Goal: Entertainment & Leisure: Consume media (video, audio)

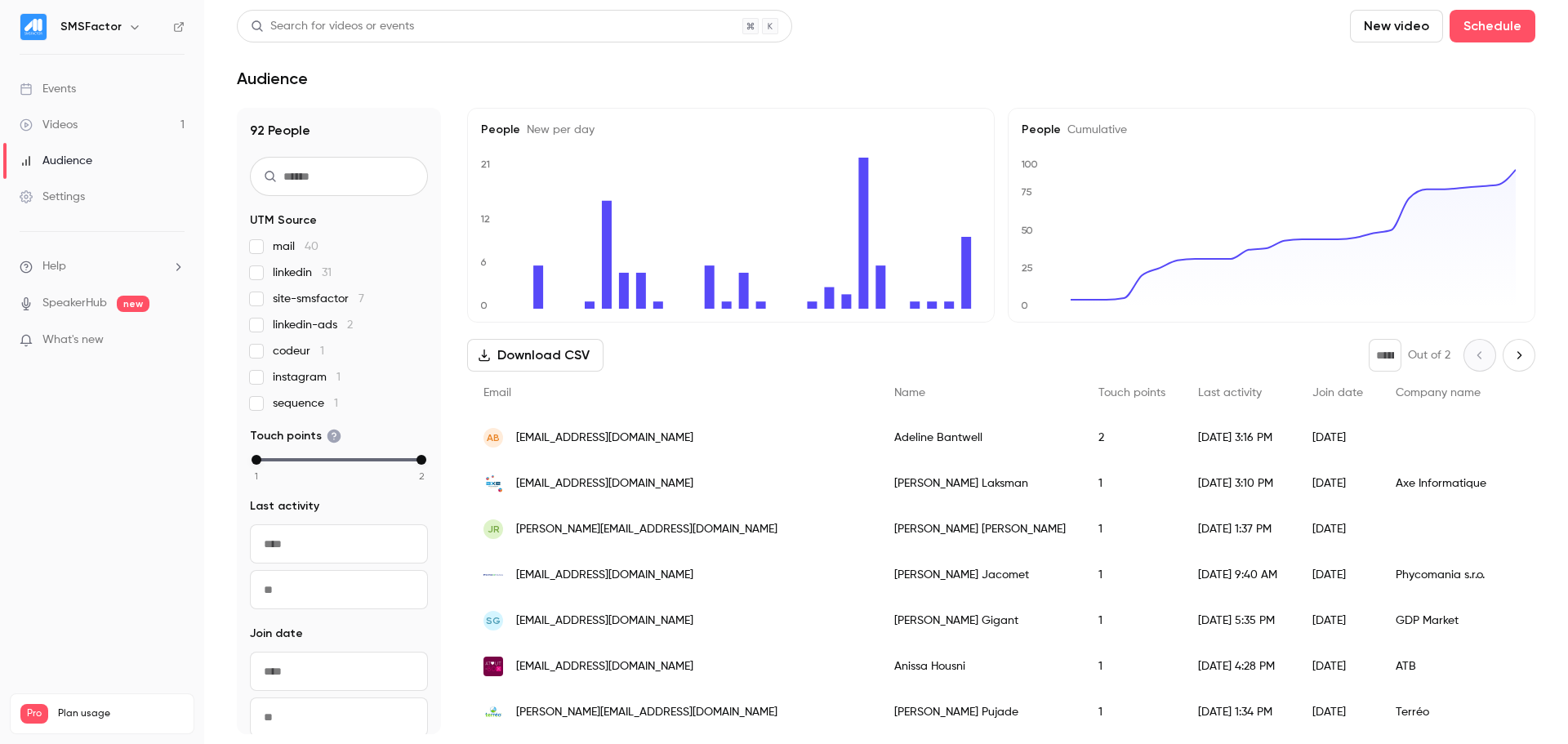
click at [105, 131] on link "Videos 1" at bounding box center [102, 124] width 205 height 36
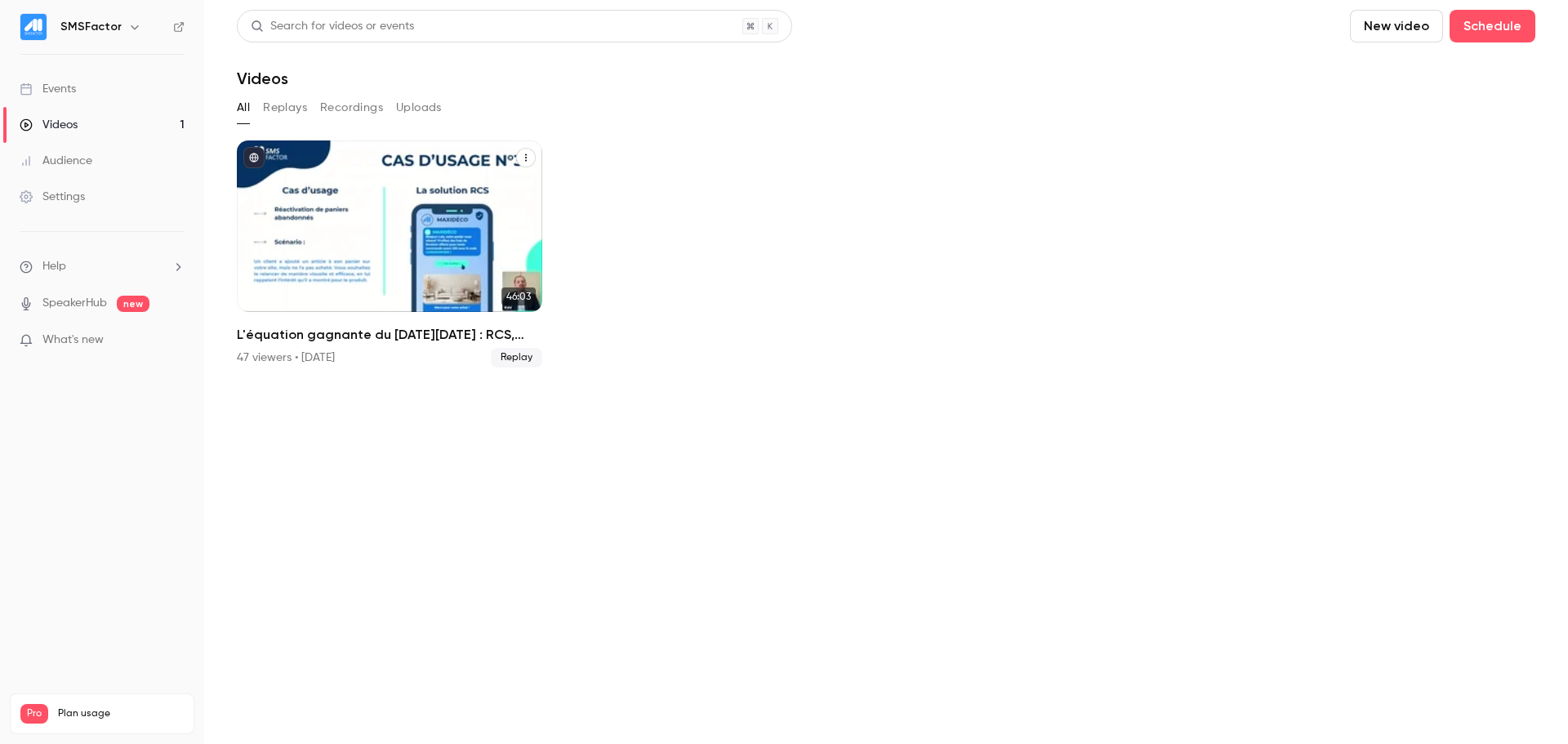
click at [427, 210] on div "L'équation gagnante du Black Friday : RCS, expérience client et rentabilité !" at bounding box center [389, 226] width 305 height 172
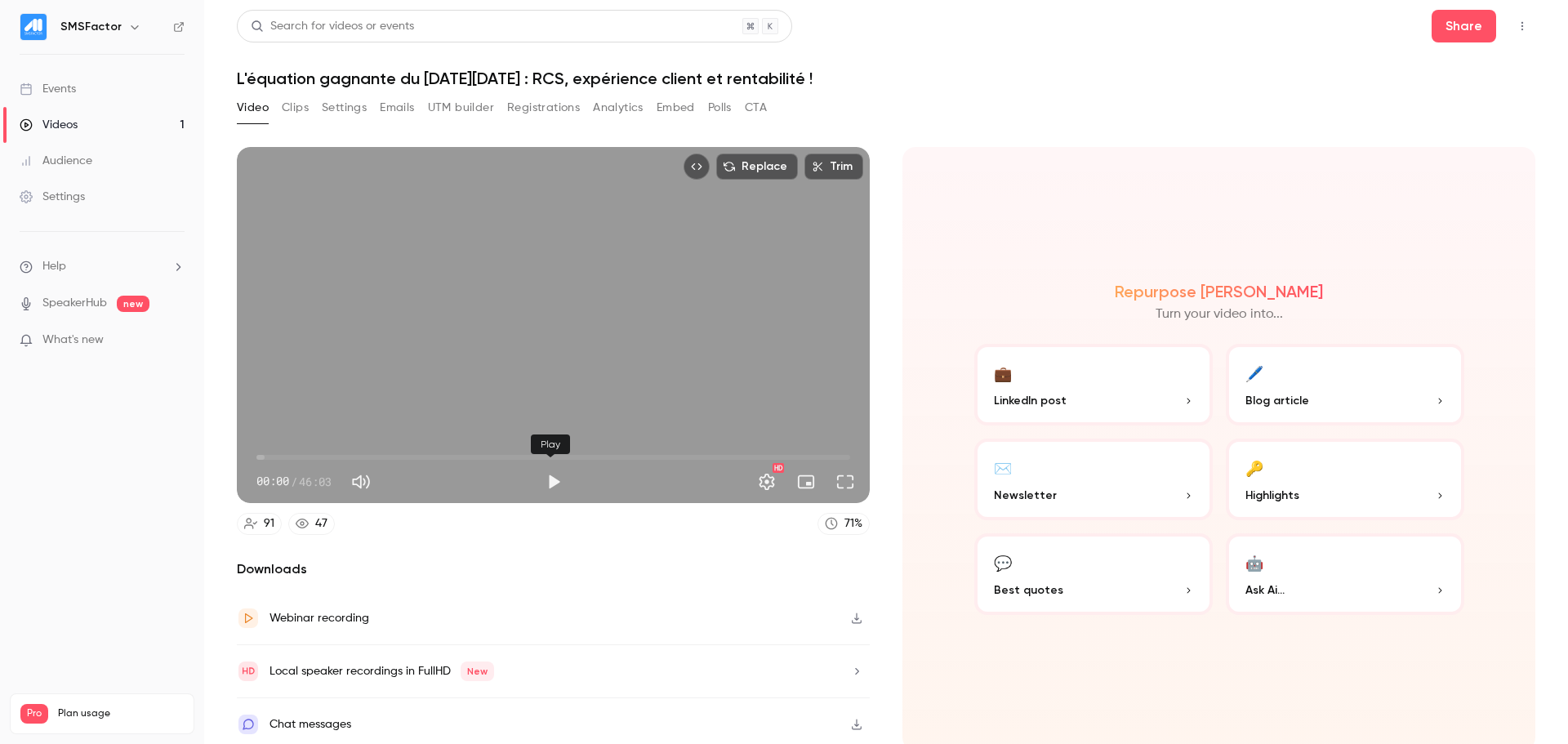
click at [549, 480] on button "Play" at bounding box center [553, 482] width 33 height 33
type input "***"
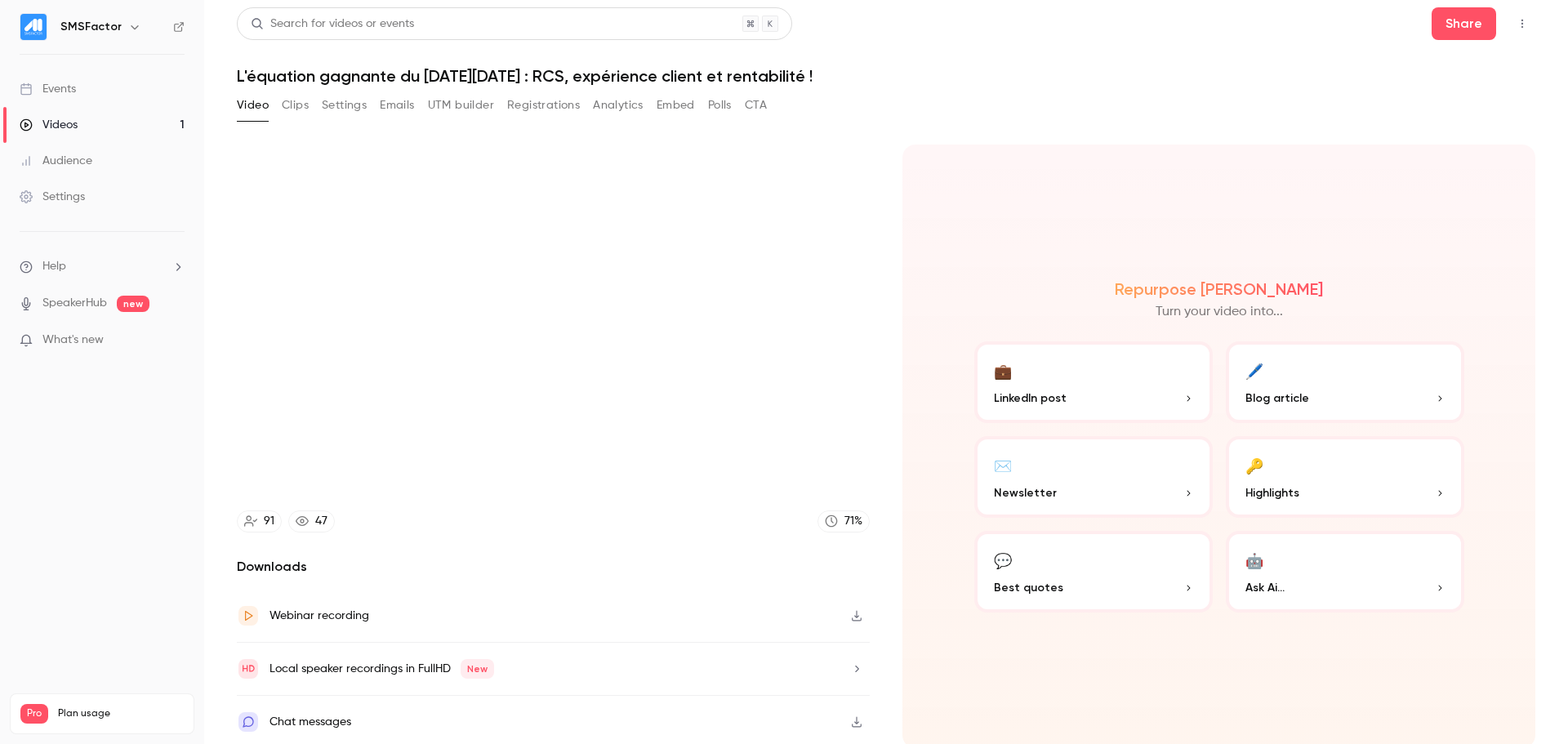
scroll to position [4, 0]
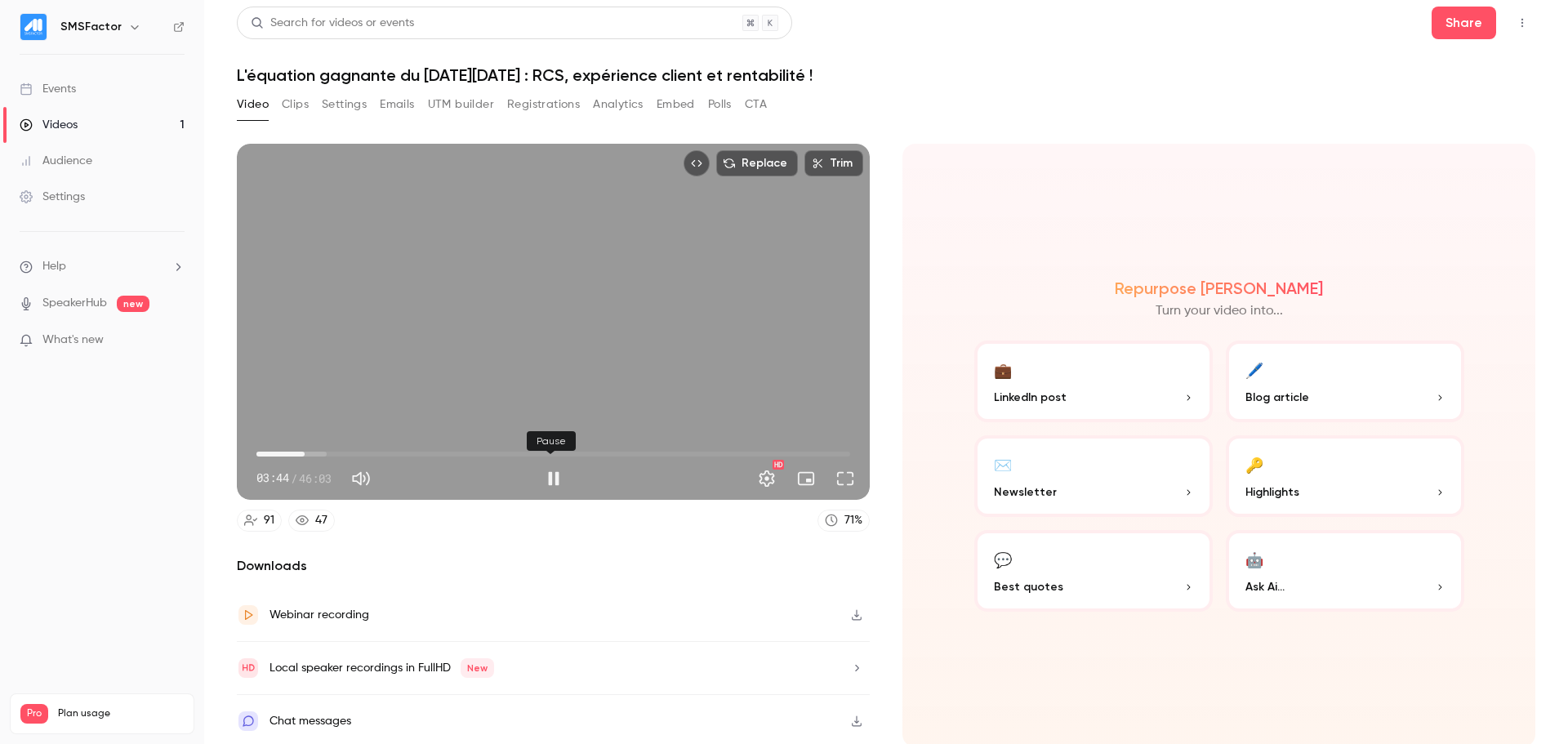
click at [555, 472] on button "Pause" at bounding box center [553, 478] width 33 height 33
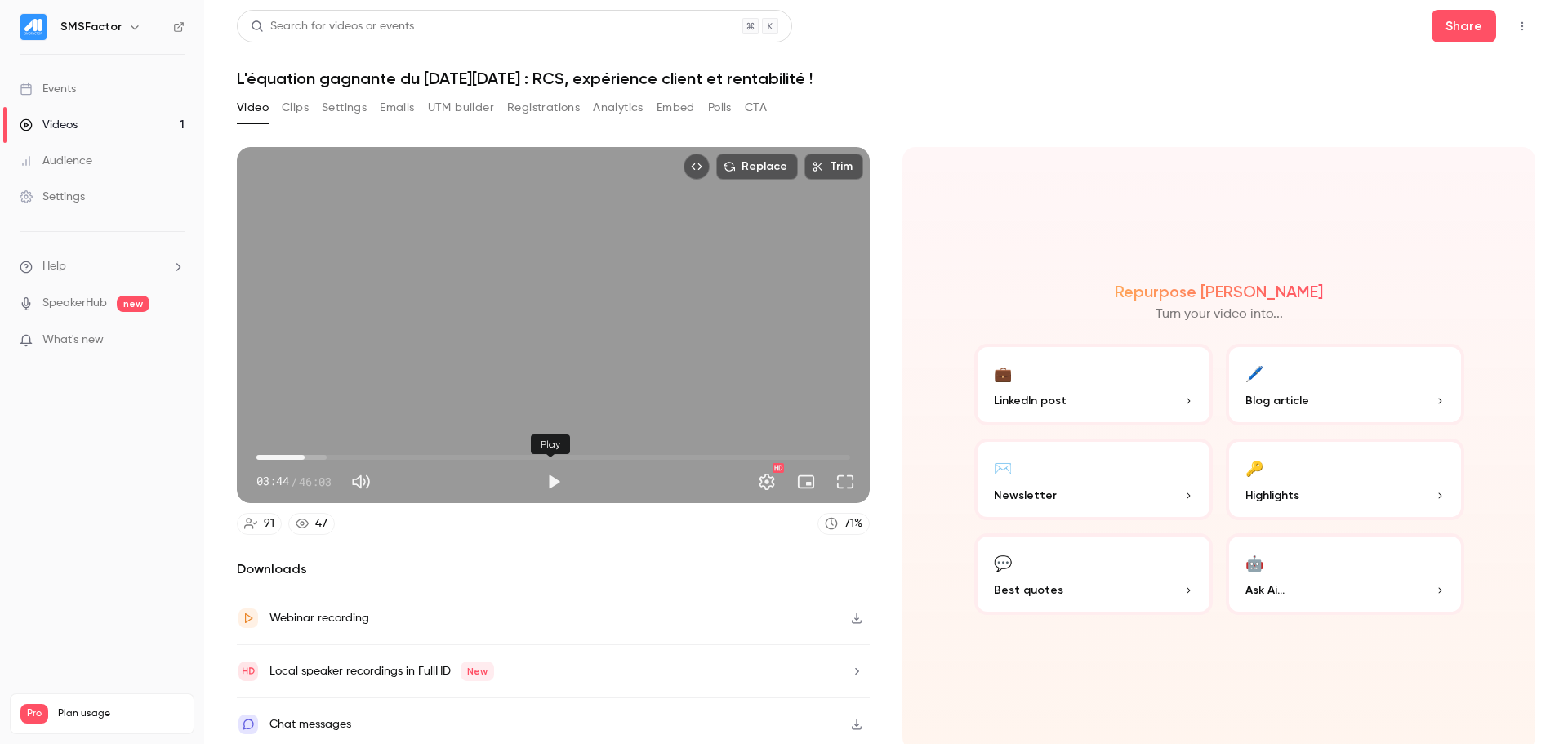
click at [548, 477] on button "Play" at bounding box center [553, 482] width 33 height 33
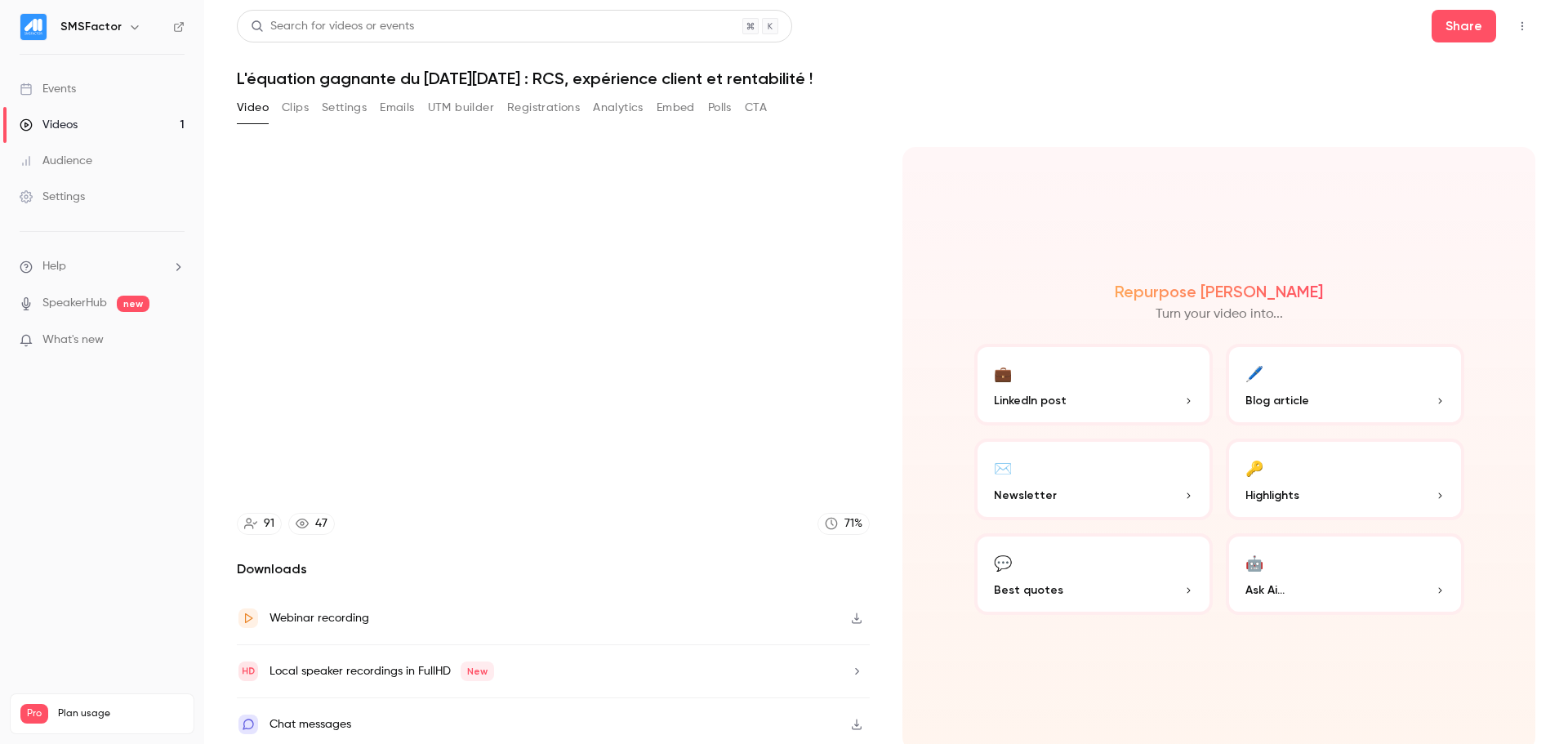
scroll to position [4, 0]
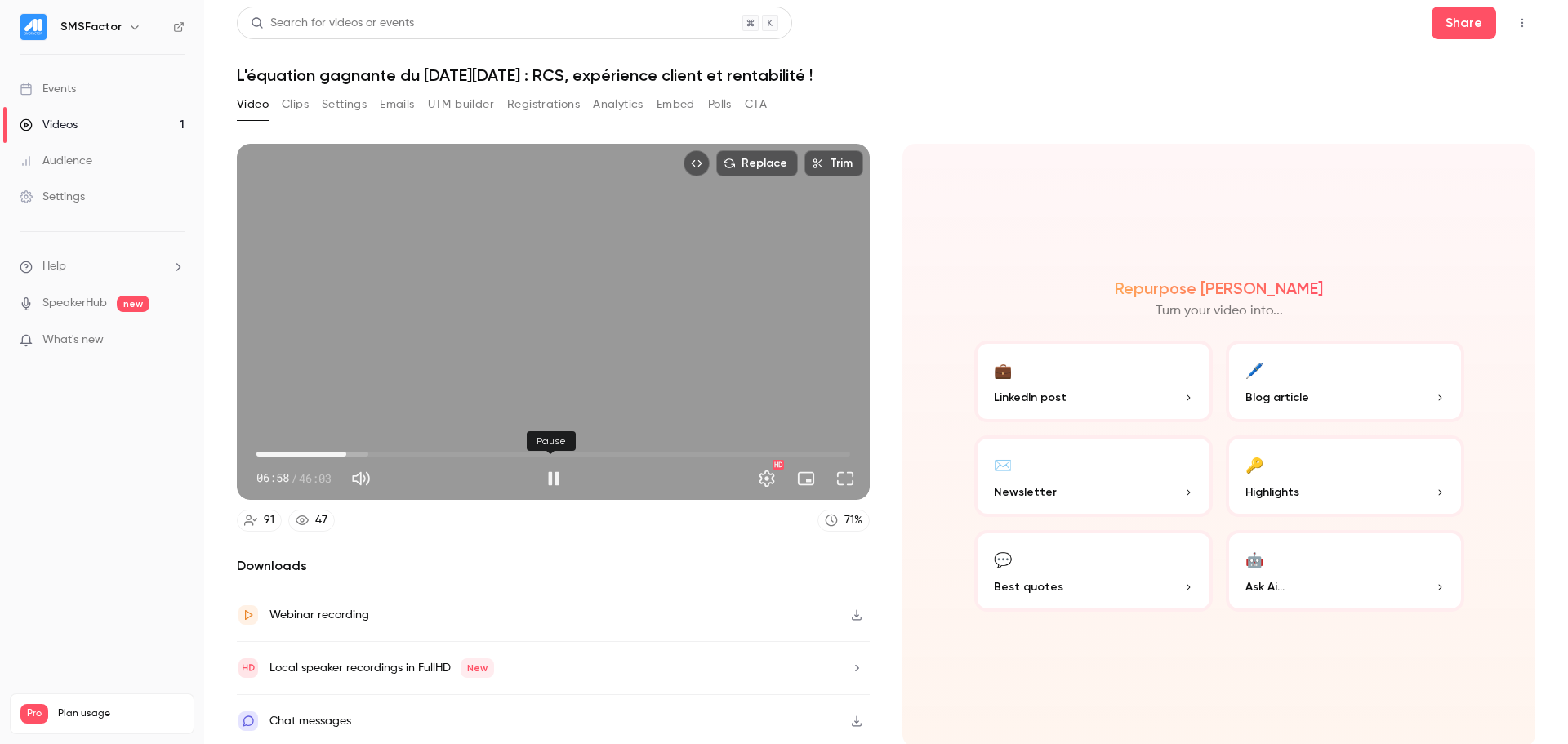
click at [546, 472] on button "Pause" at bounding box center [553, 478] width 33 height 33
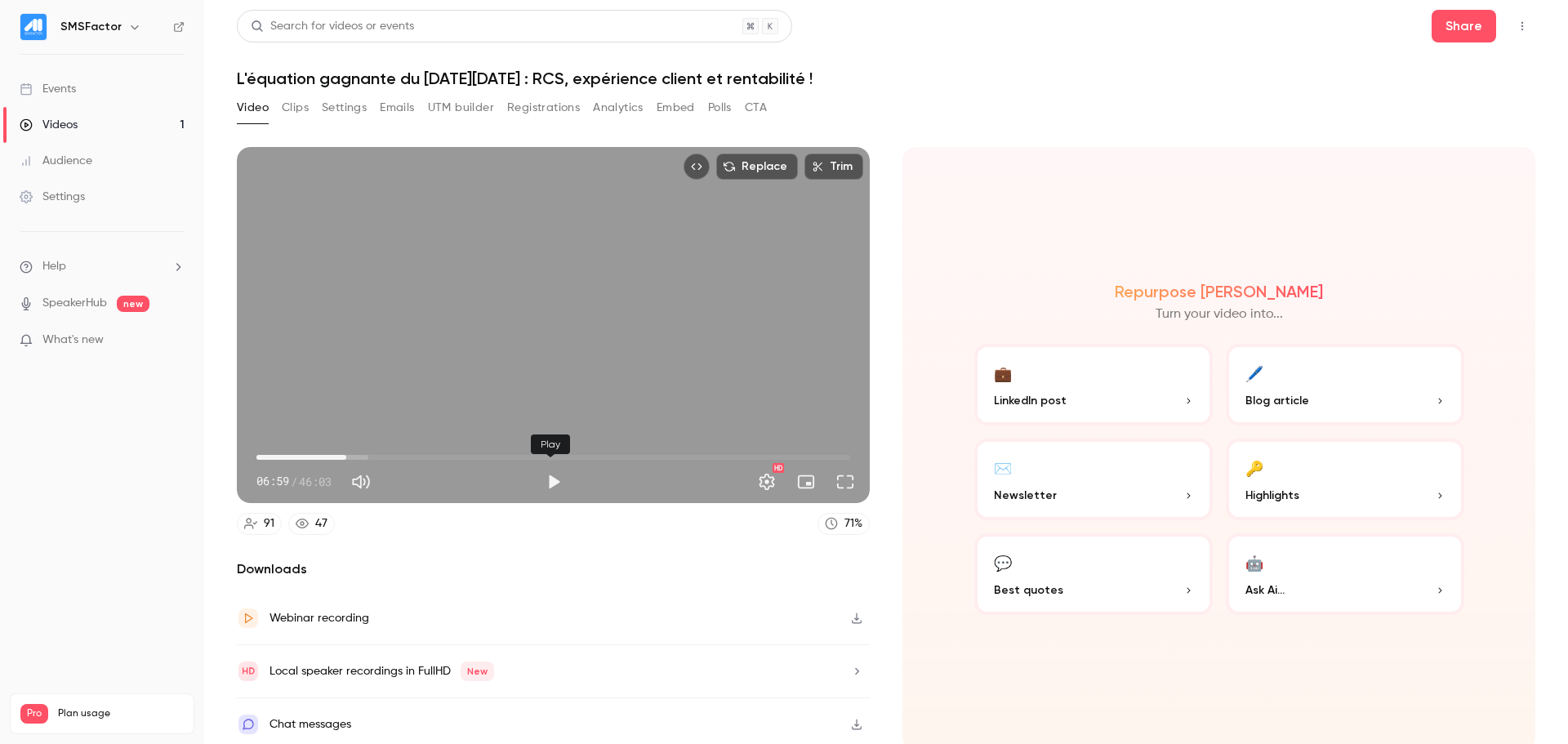
click at [552, 480] on button "Play" at bounding box center [553, 482] width 33 height 33
click at [842, 481] on button "Full screen" at bounding box center [846, 482] width 33 height 33
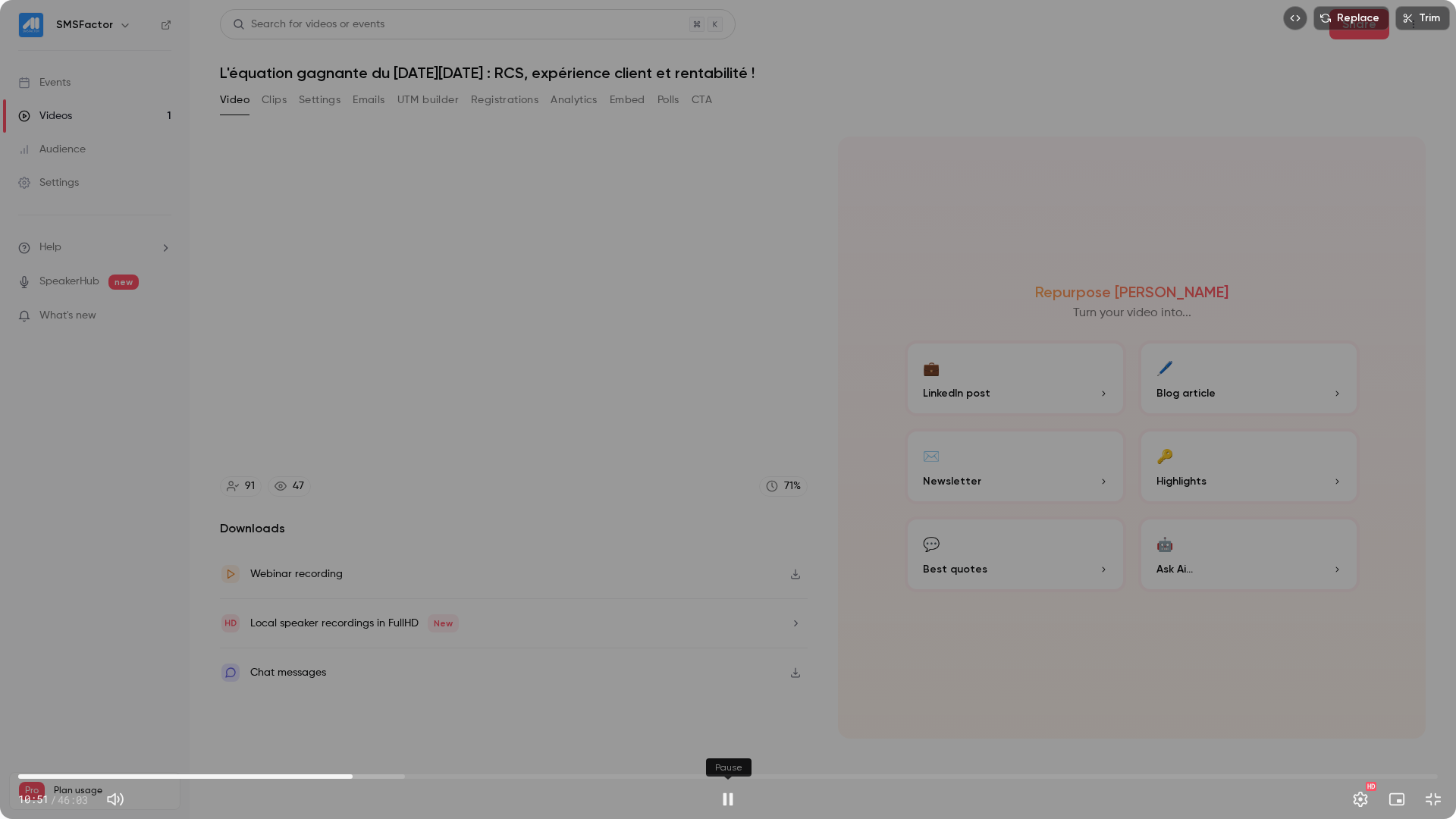
click at [734, 690] on button "Pause" at bounding box center [728, 800] width 31 height 31
click at [728, 690] on button "Play" at bounding box center [728, 800] width 31 height 31
click at [1436, 690] on button "Exit full screen" at bounding box center [1433, 800] width 31 height 31
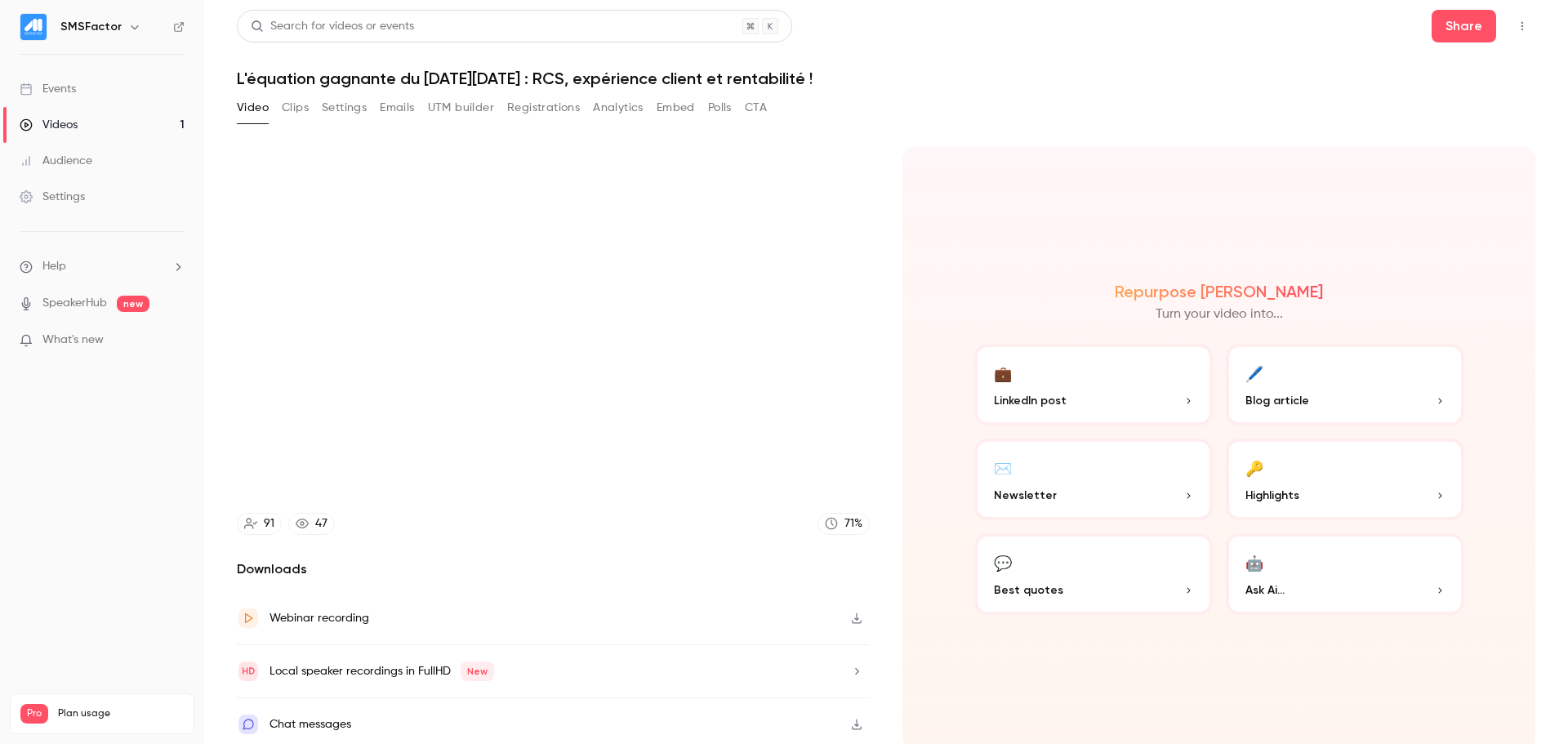
scroll to position [4, 0]
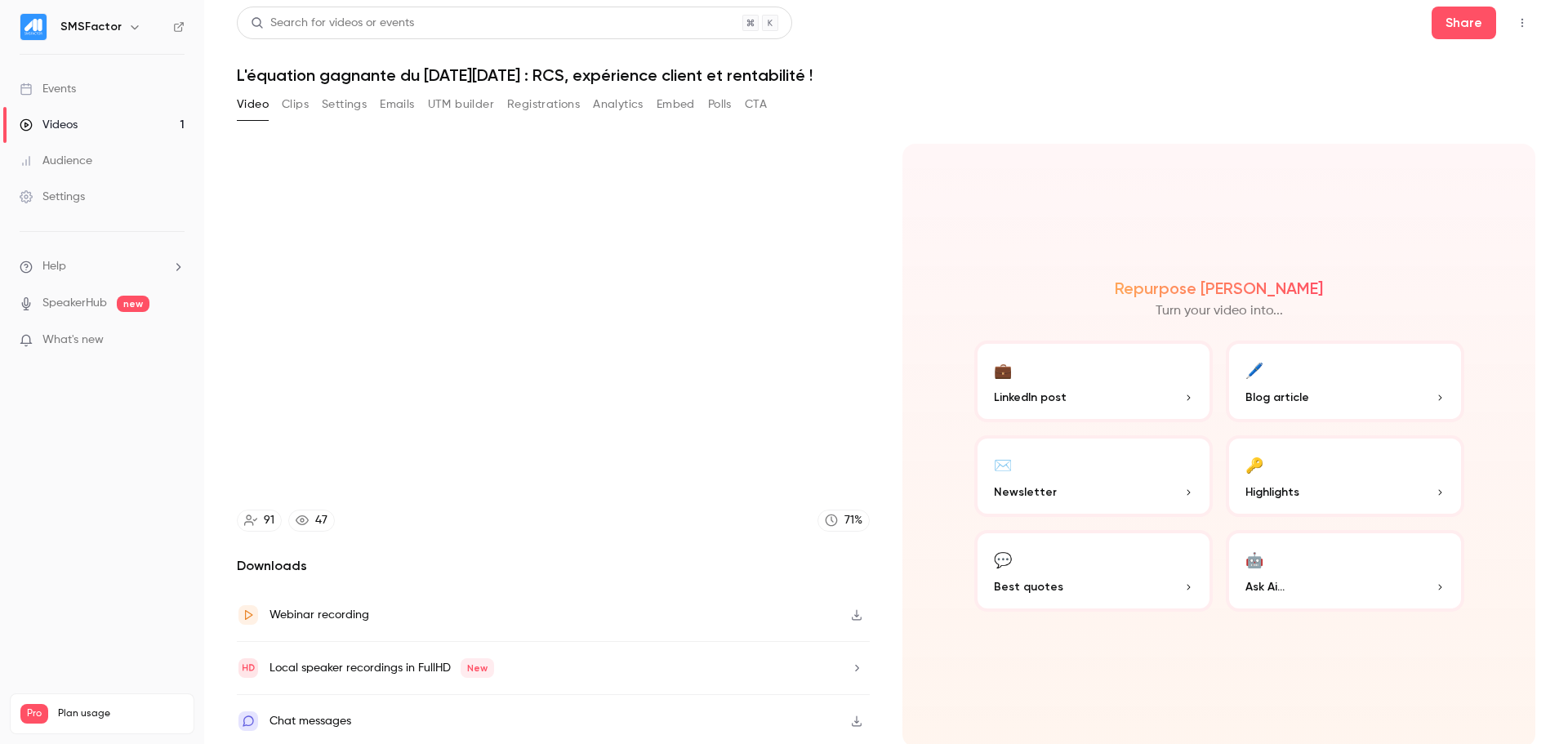
click at [844, 659] on button "button" at bounding box center [857, 667] width 26 height 26
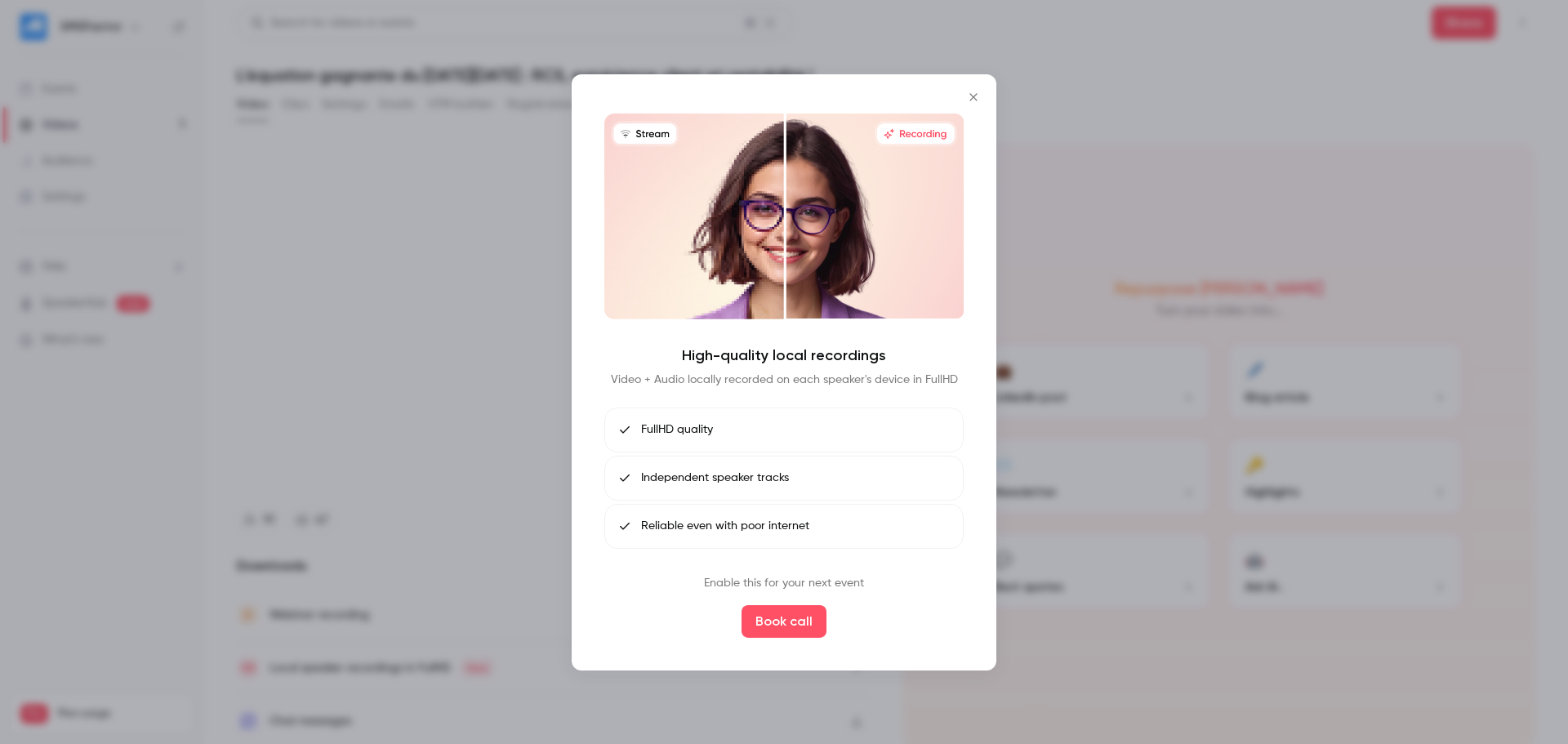
click at [1104, 167] on div at bounding box center [784, 372] width 1568 height 744
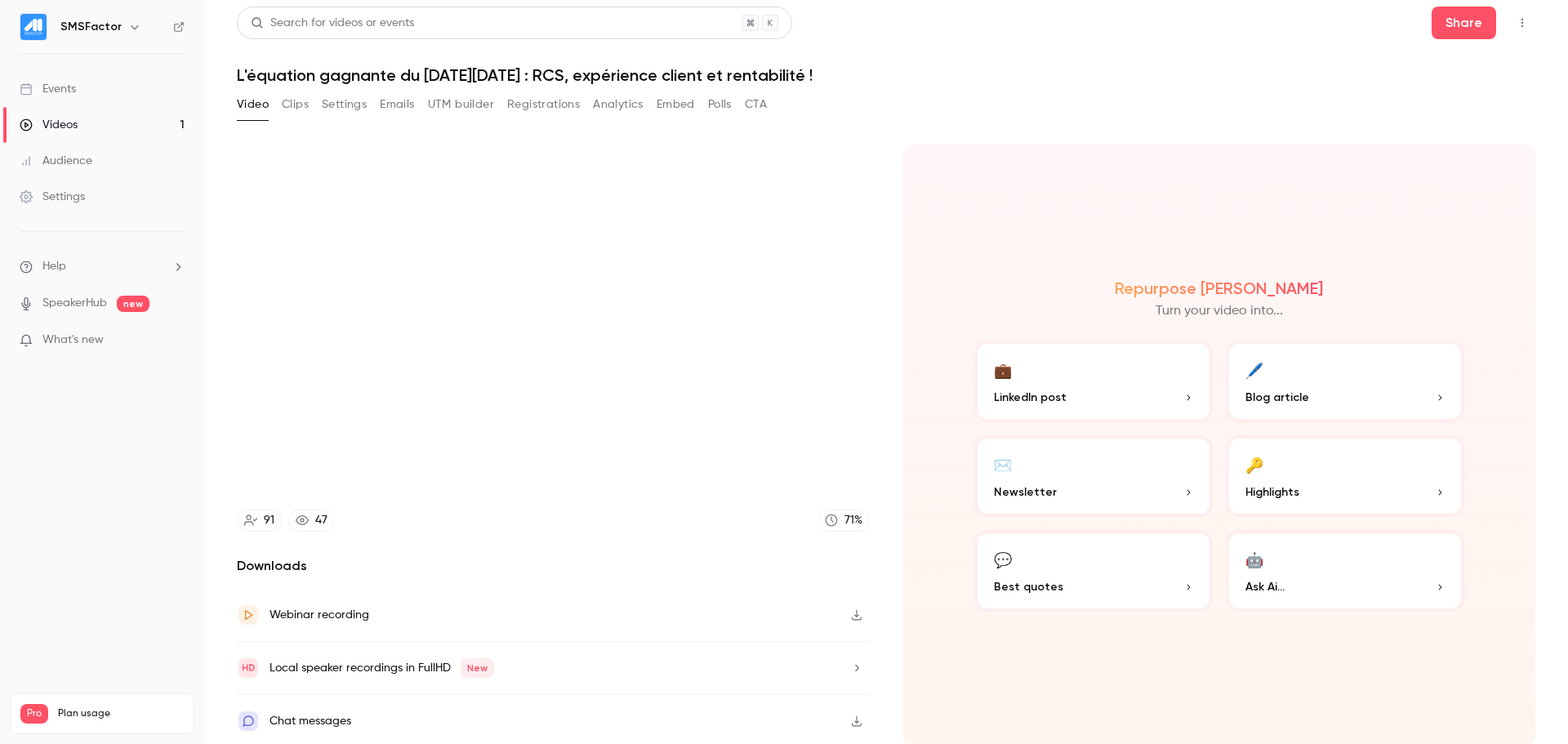
click at [358, 613] on div "Webinar recording" at bounding box center [319, 614] width 100 height 19
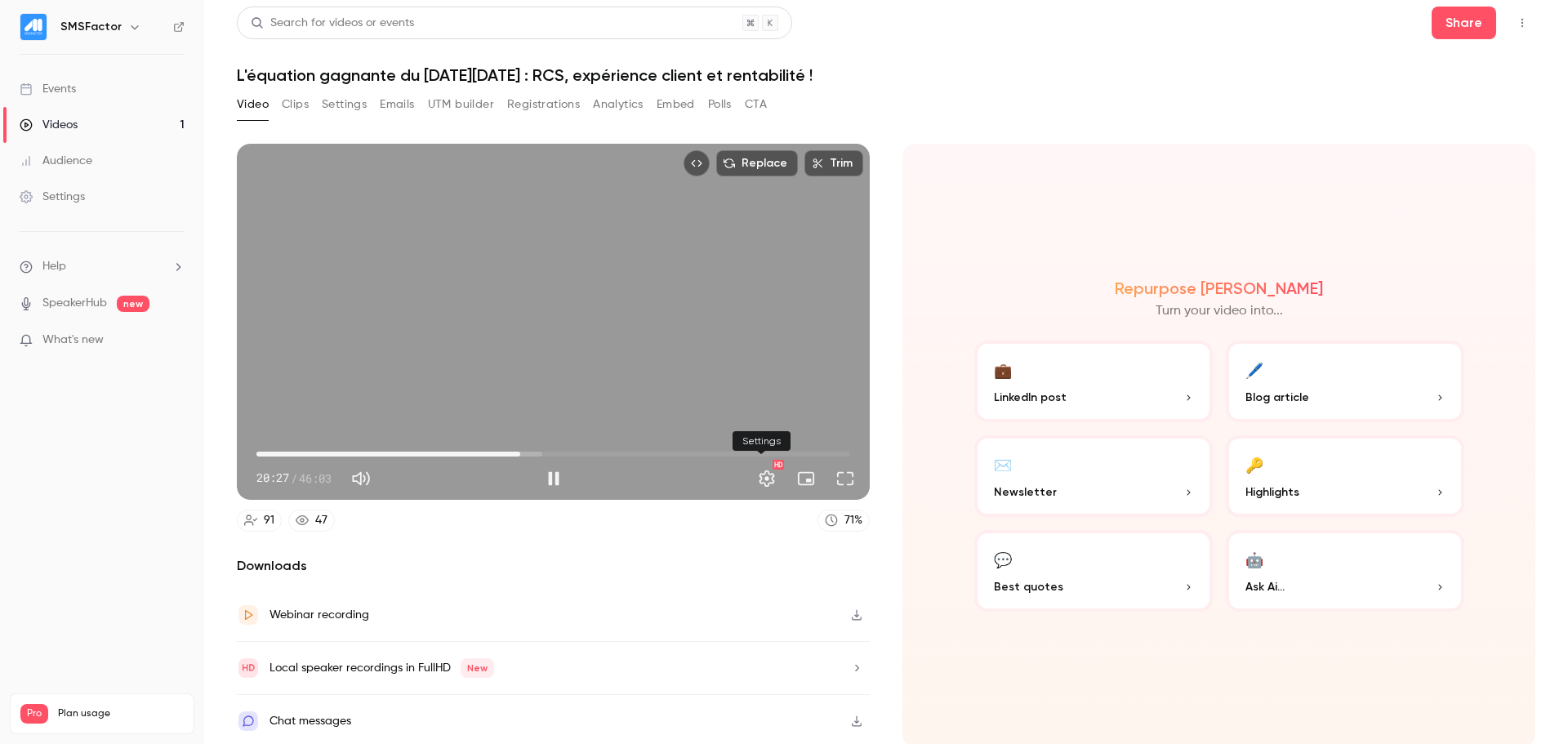
click at [757, 472] on button "Settings" at bounding box center [767, 478] width 33 height 33
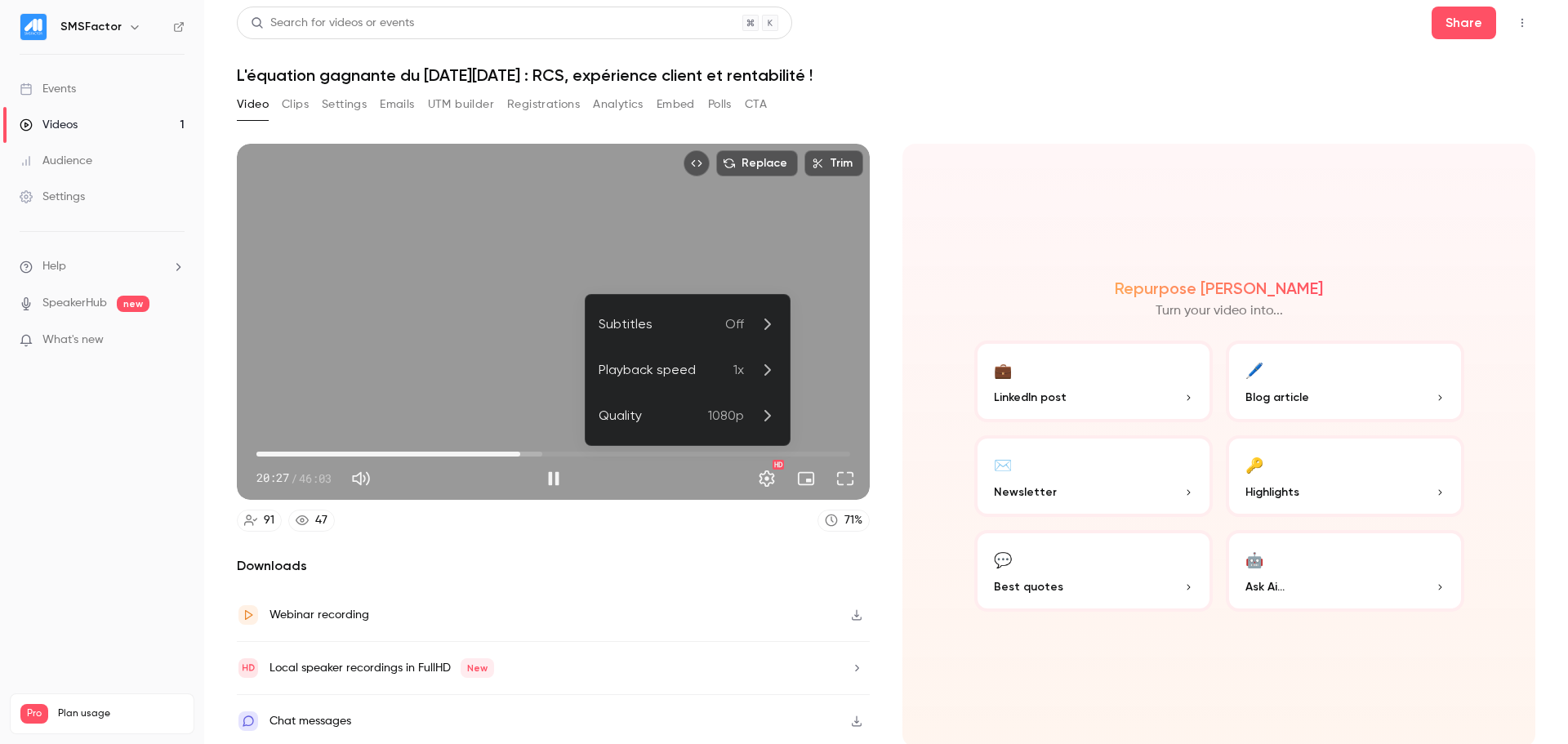
scroll to position [0, 0]
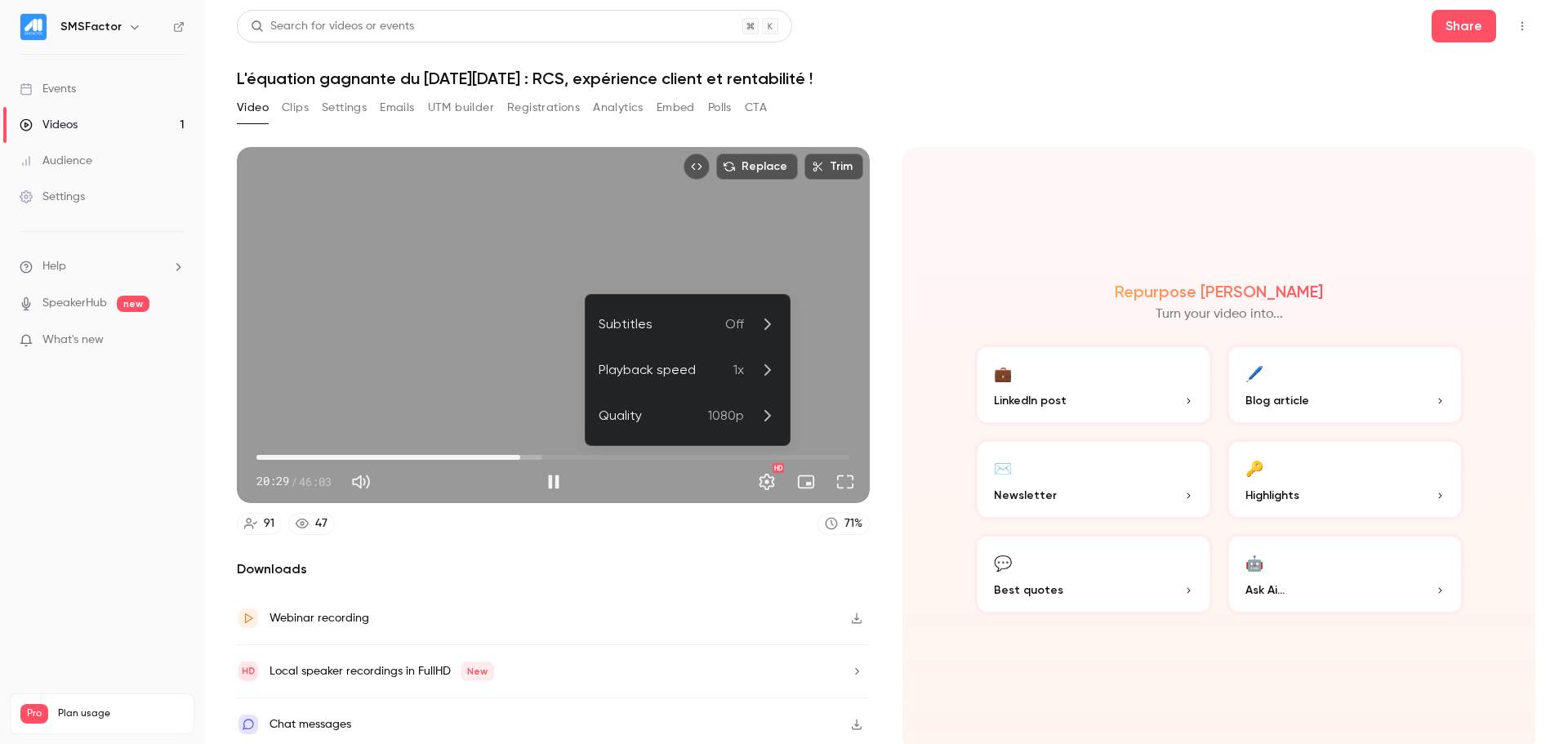
click at [724, 517] on div at bounding box center [784, 372] width 1568 height 744
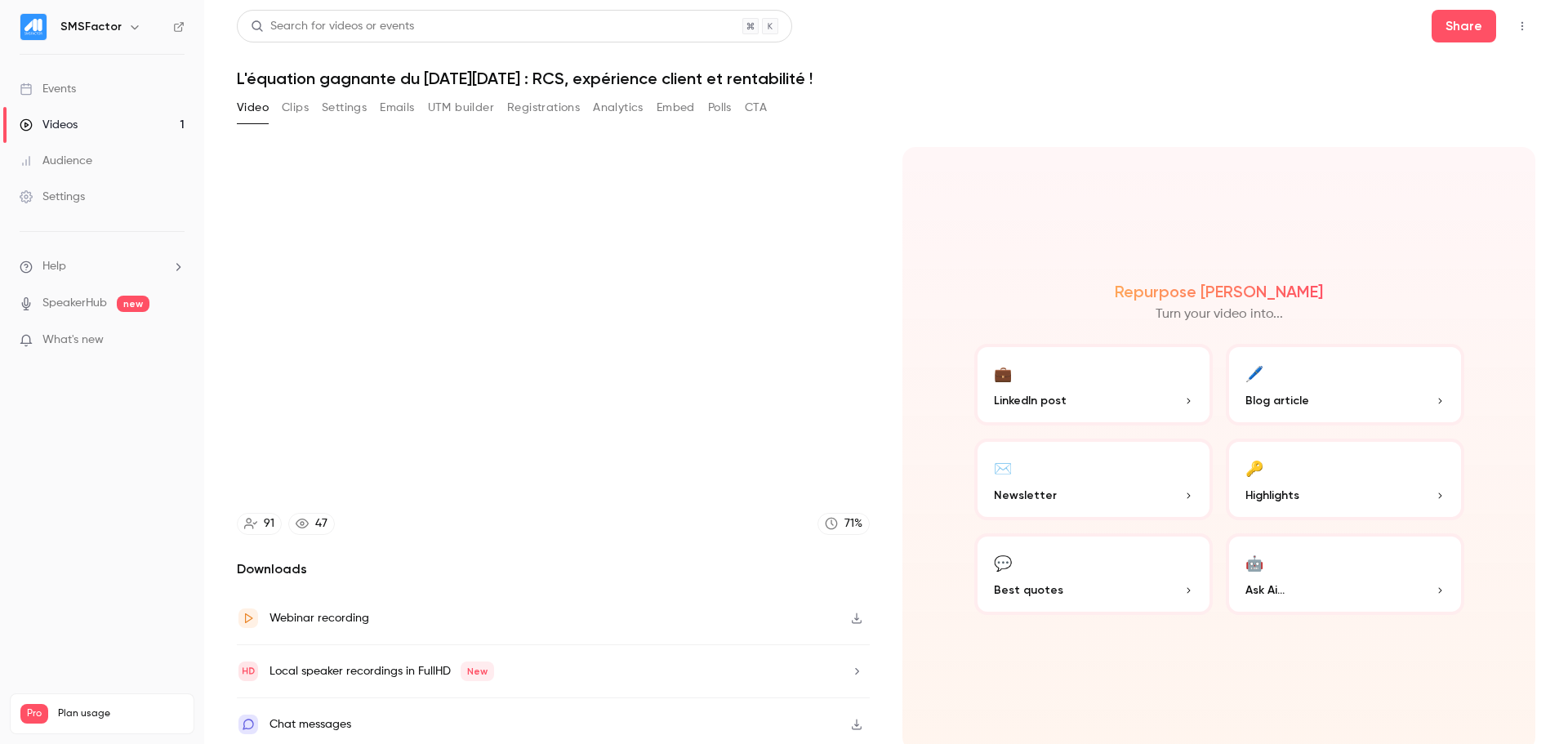
scroll to position [4, 0]
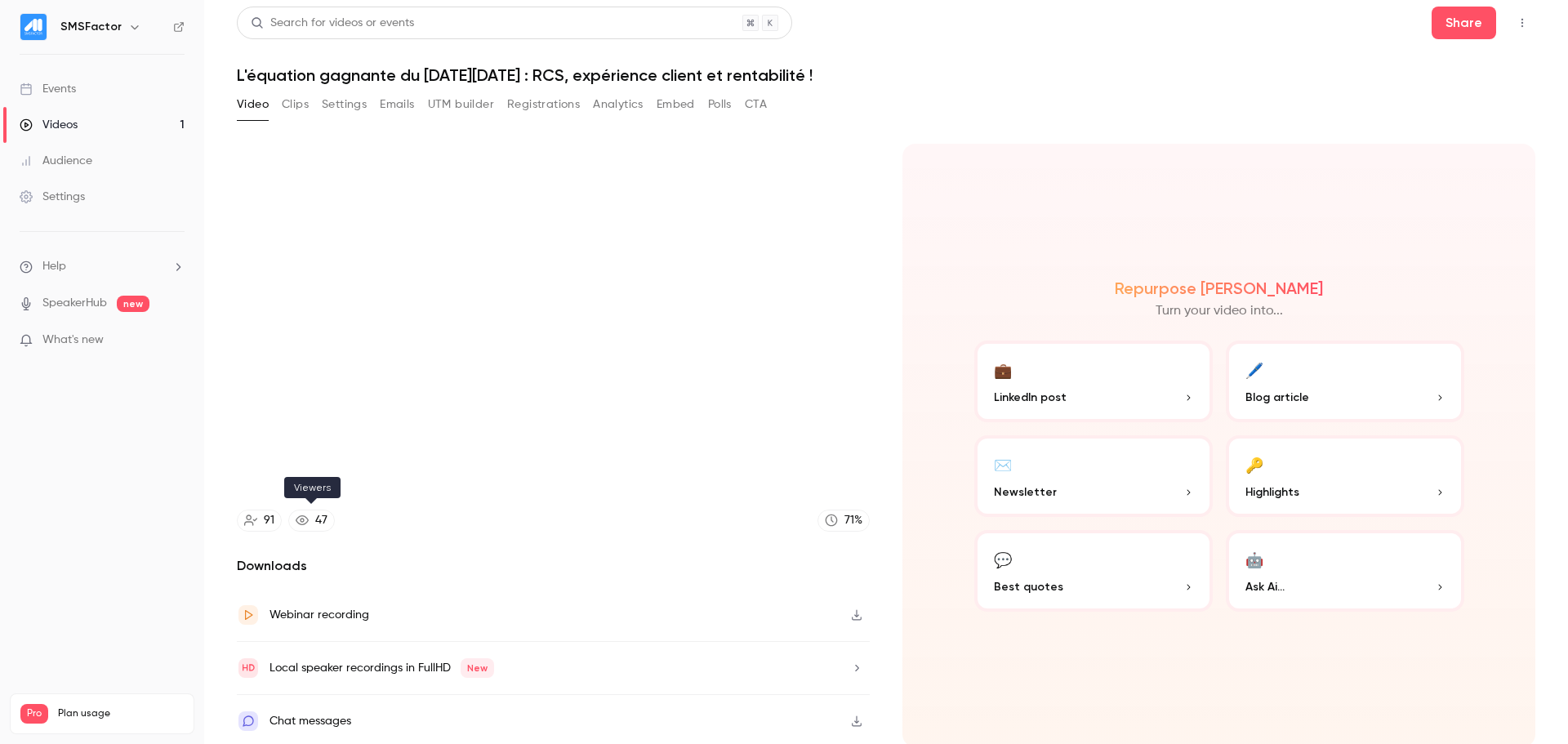
type input "****"
click at [318, 518] on div "47" at bounding box center [321, 520] width 12 height 17
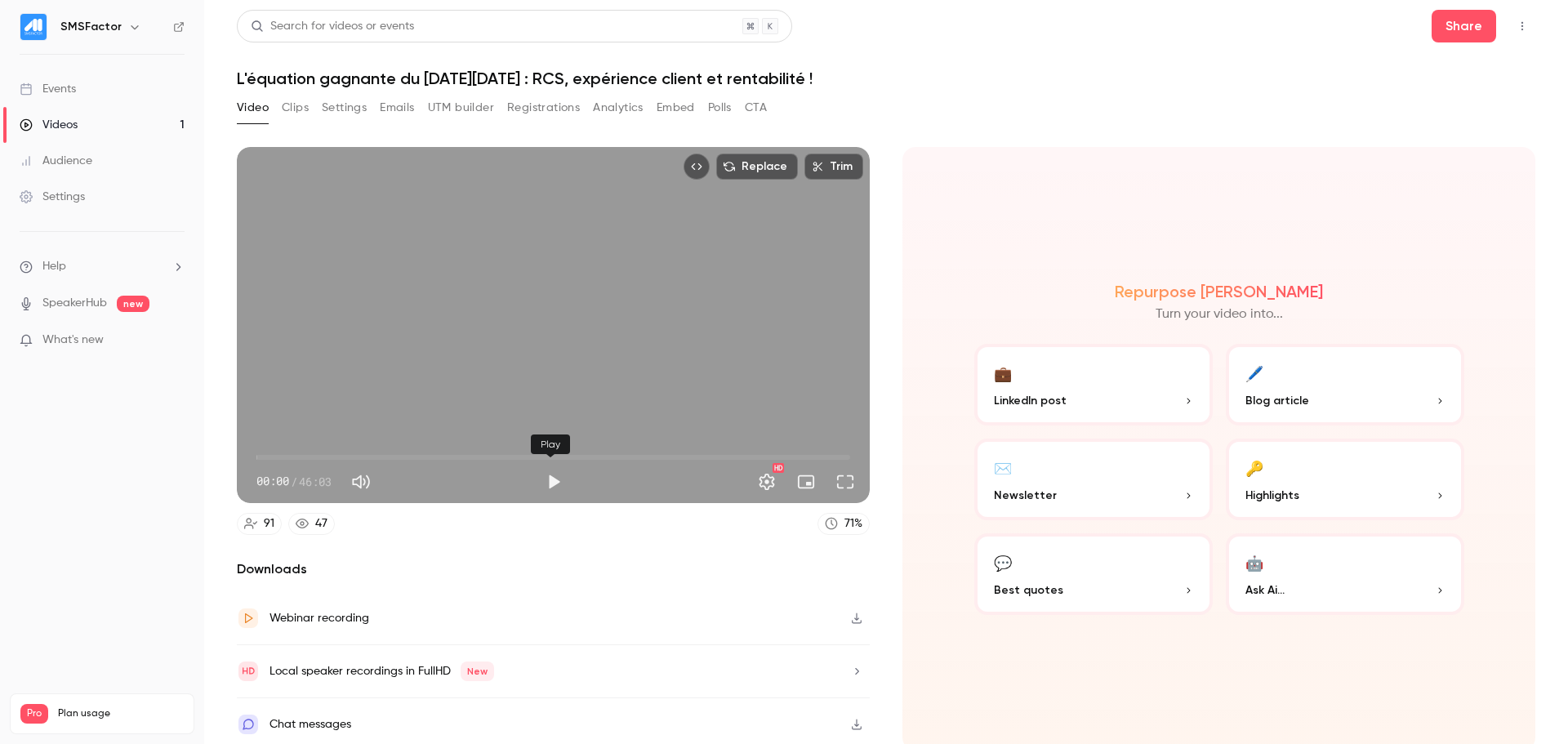
click at [542, 469] on button "Play" at bounding box center [553, 482] width 33 height 33
click at [520, 448] on span "20:36" at bounding box center [553, 456] width 594 height 26
click at [763, 475] on button "Settings" at bounding box center [767, 482] width 33 height 33
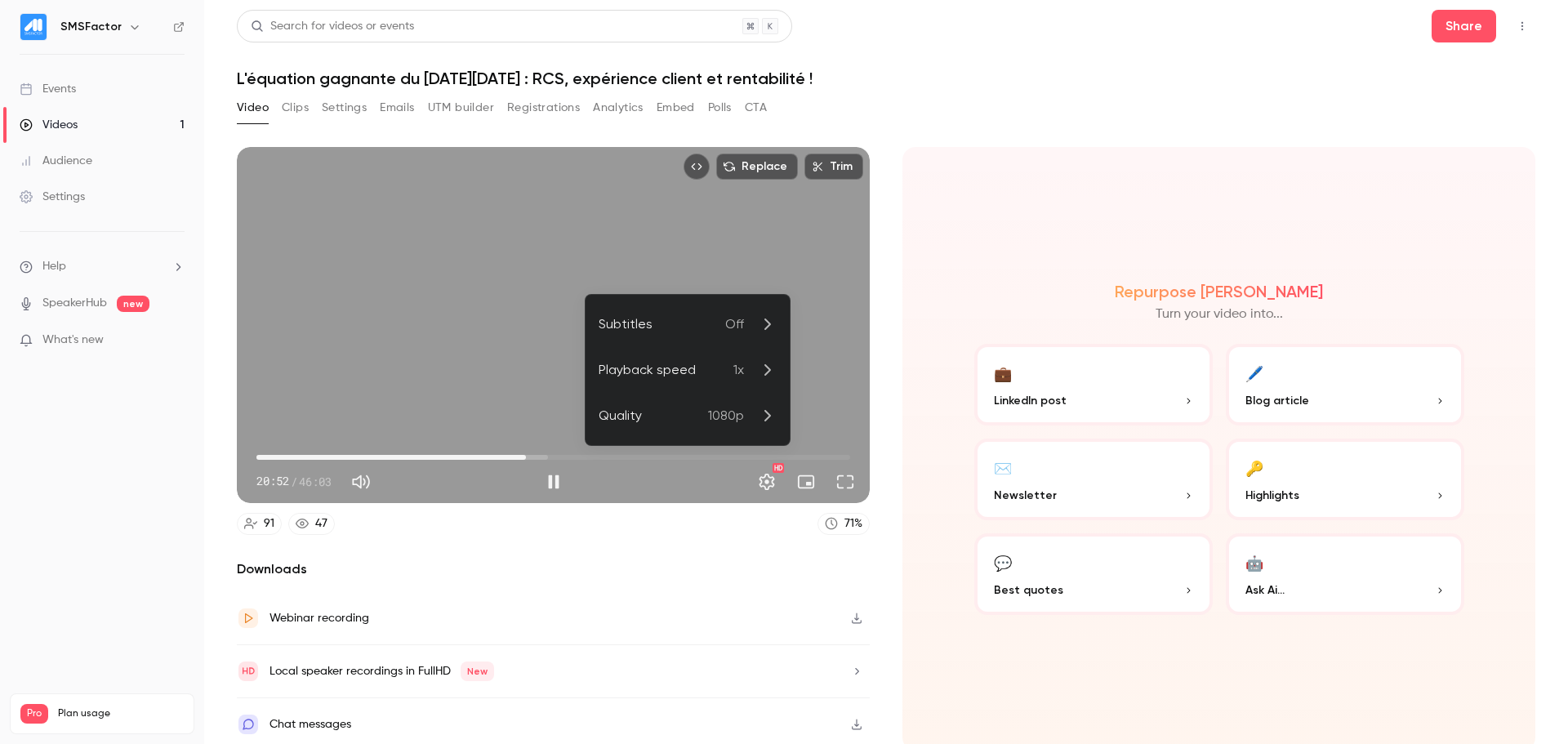
click at [698, 533] on div at bounding box center [784, 372] width 1568 height 744
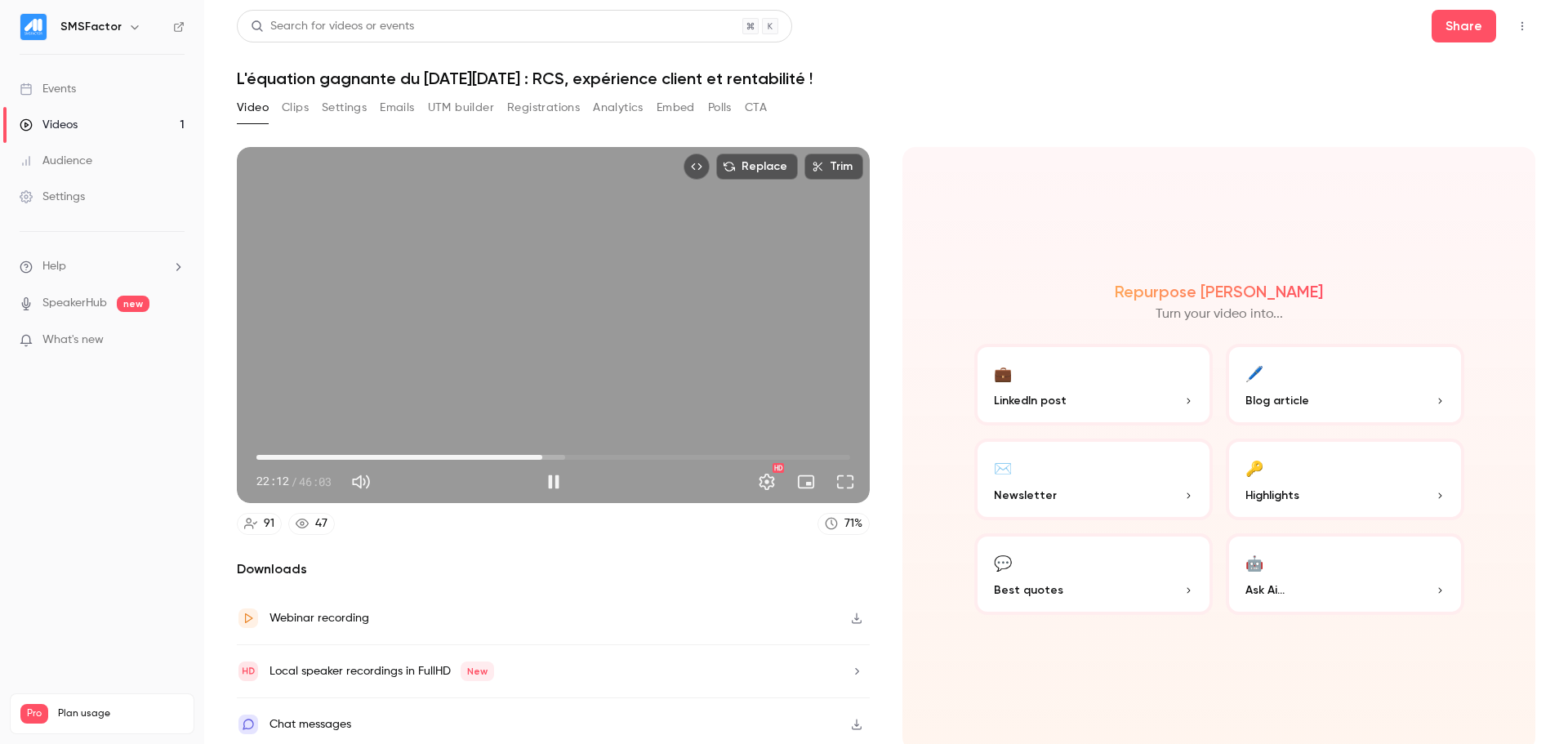
type input "******"
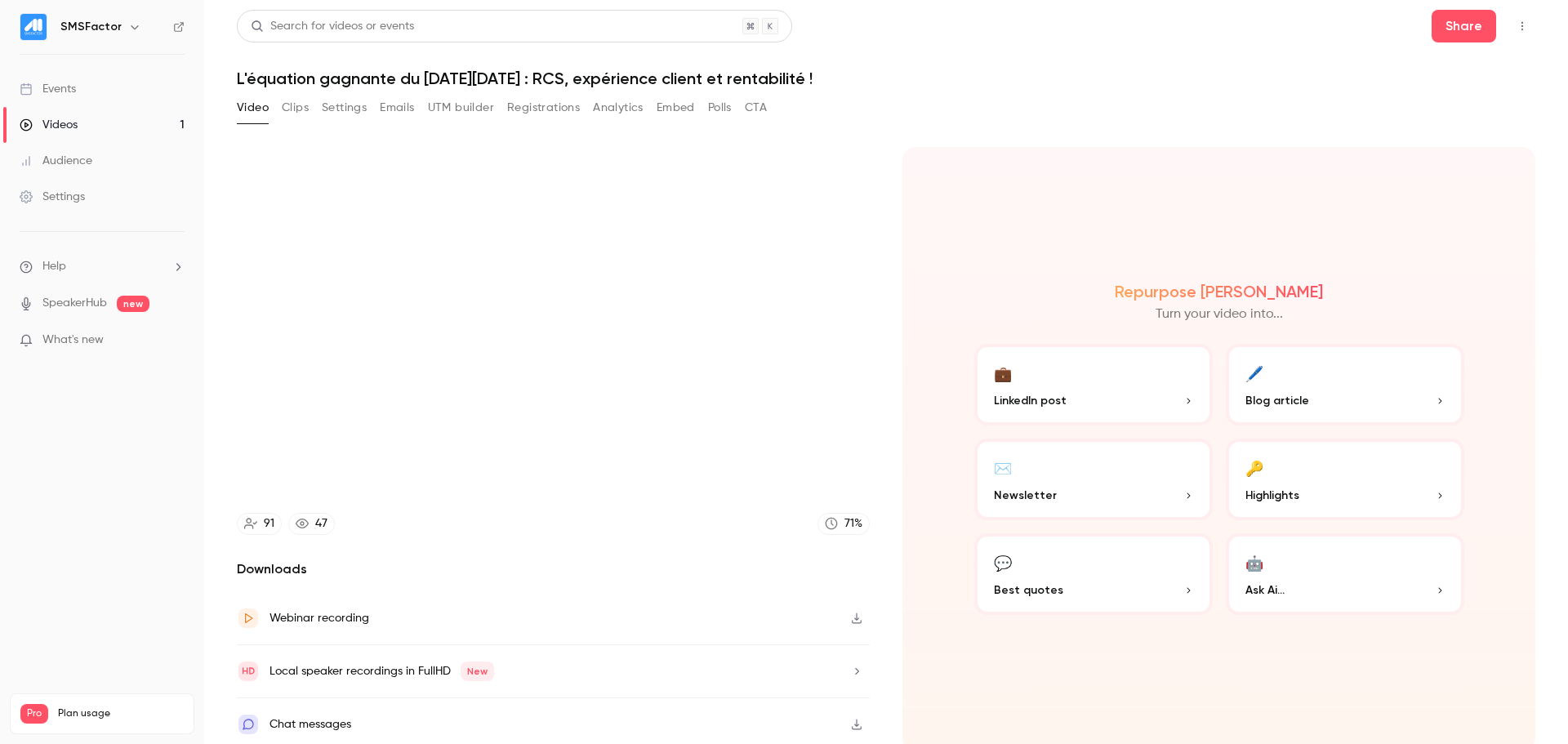
click at [289, 115] on button "Clips" at bounding box center [296, 108] width 27 height 26
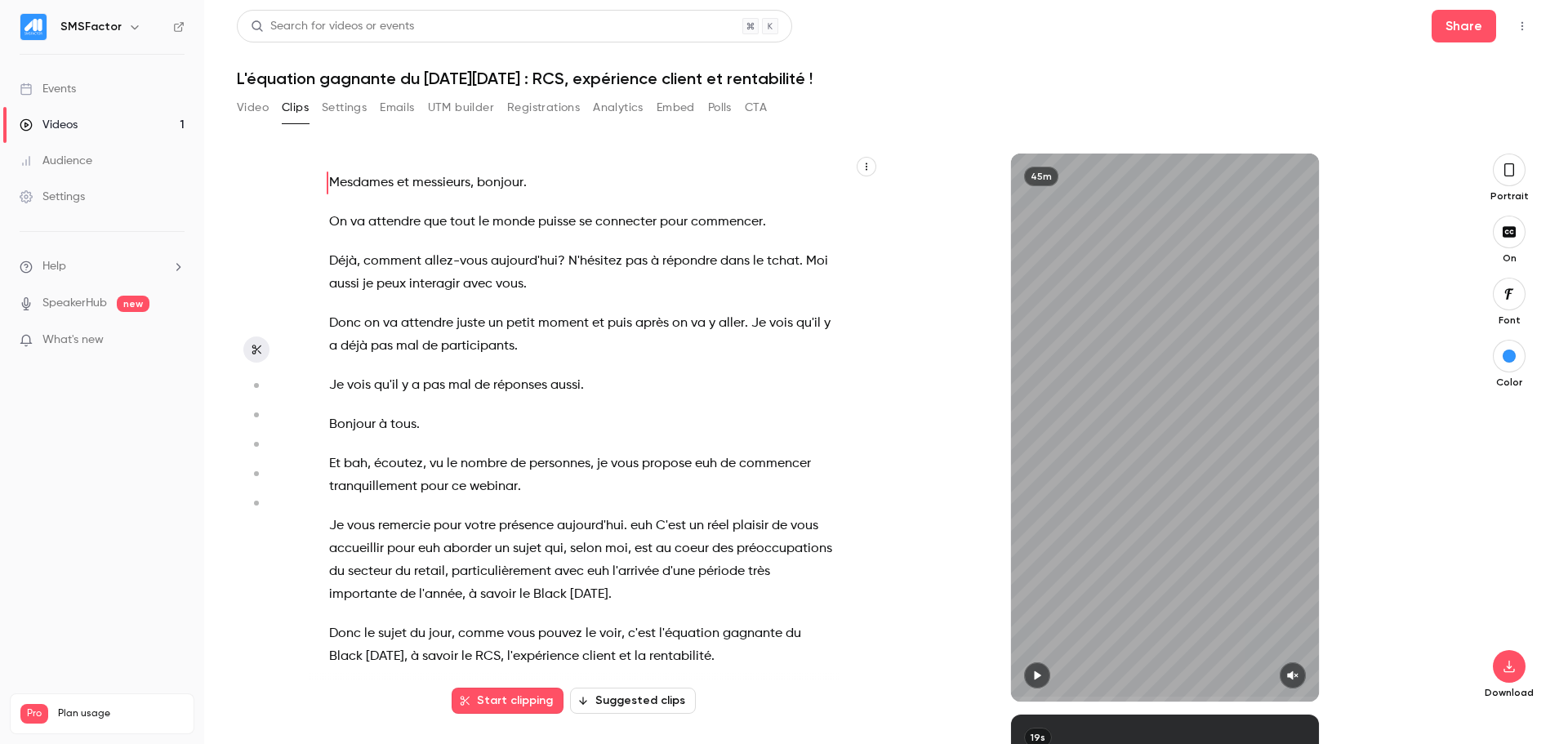
click at [268, 111] on div "Video Clips Settings Emails UTM builder Registrations Analytics Embed Polls CTA" at bounding box center [501, 108] width 530 height 26
click at [258, 111] on button "Video" at bounding box center [252, 108] width 32 height 26
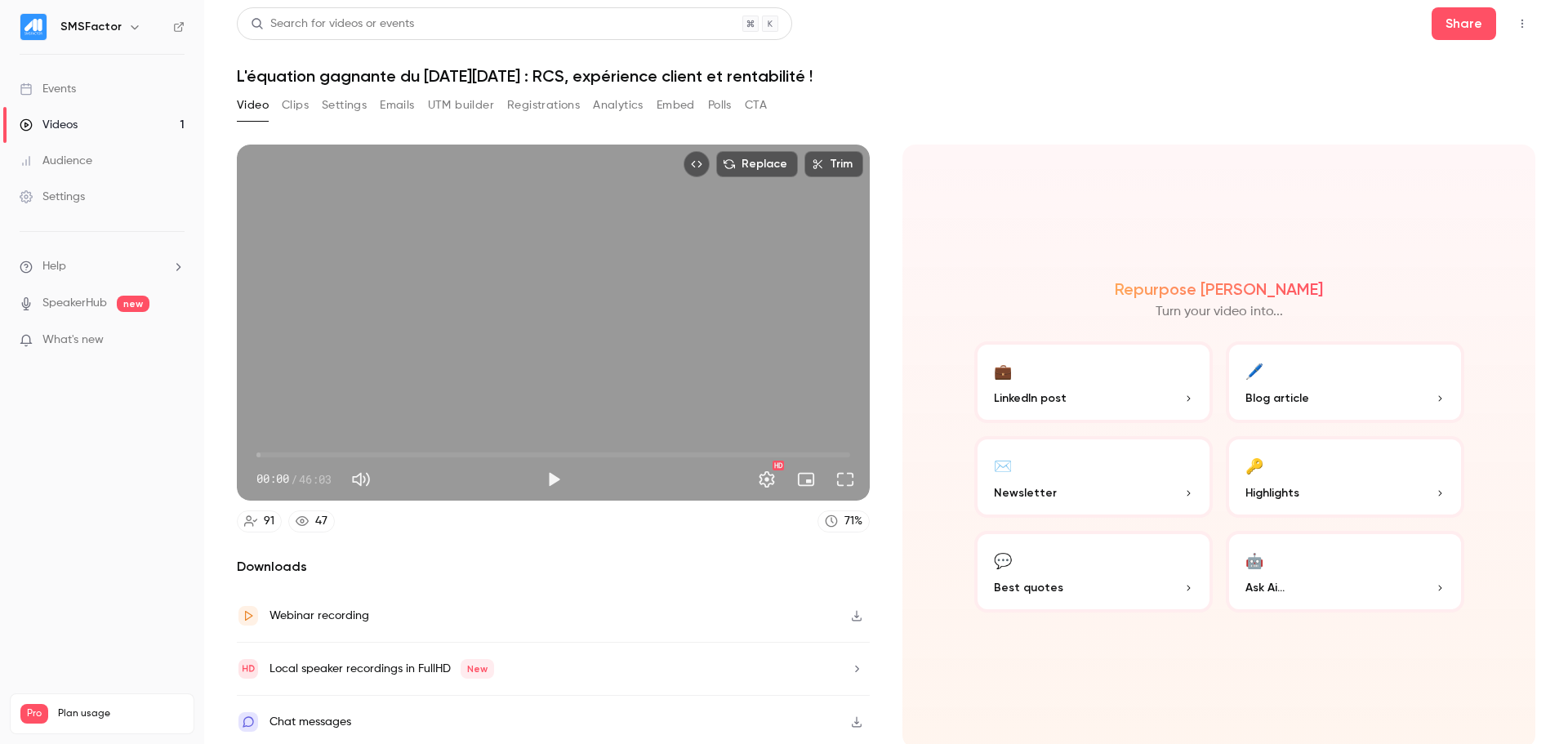
scroll to position [4, 0]
click at [826, 668] on div "Local speaker recordings in FullHD New" at bounding box center [552, 668] width 633 height 53
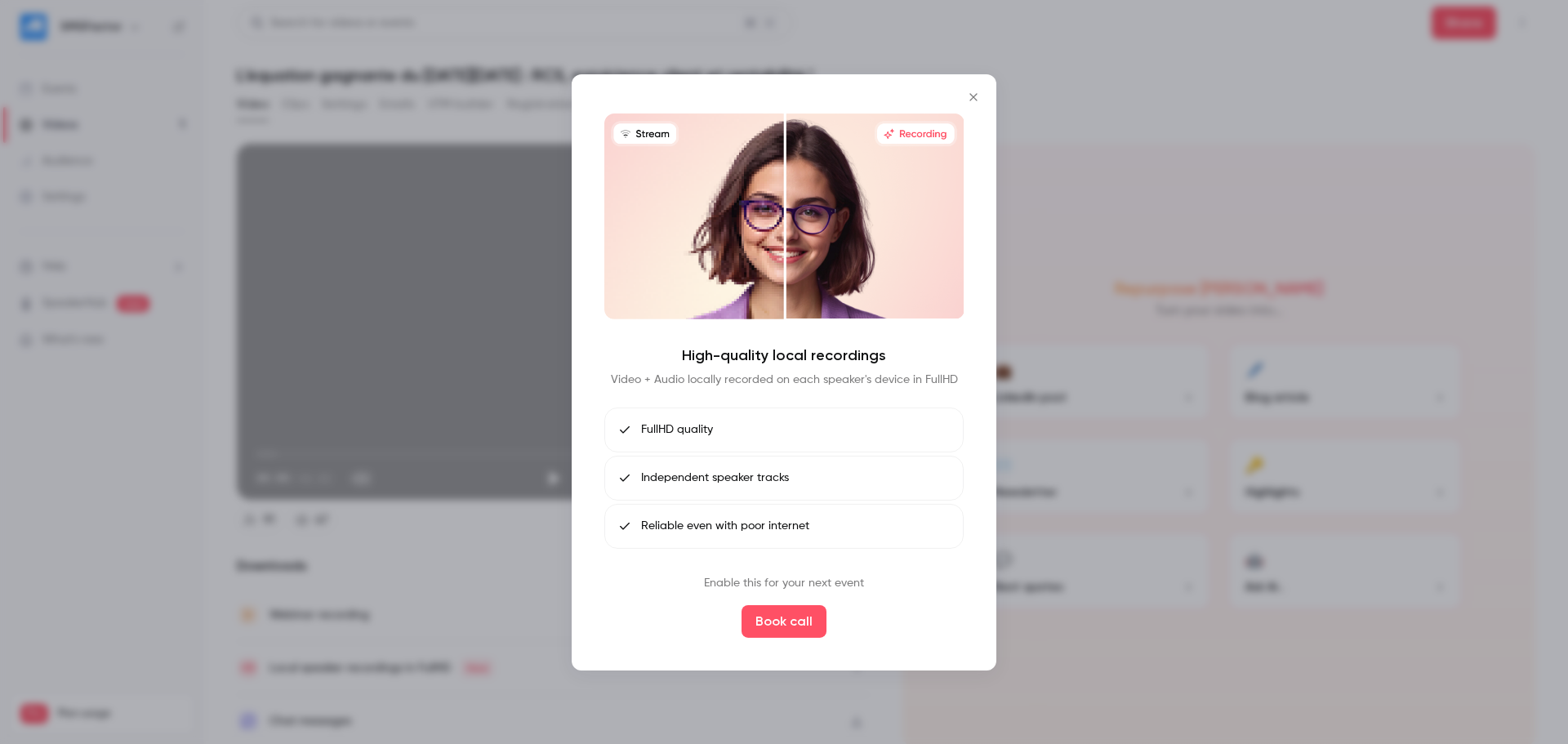
click at [1059, 669] on div at bounding box center [784, 372] width 1568 height 744
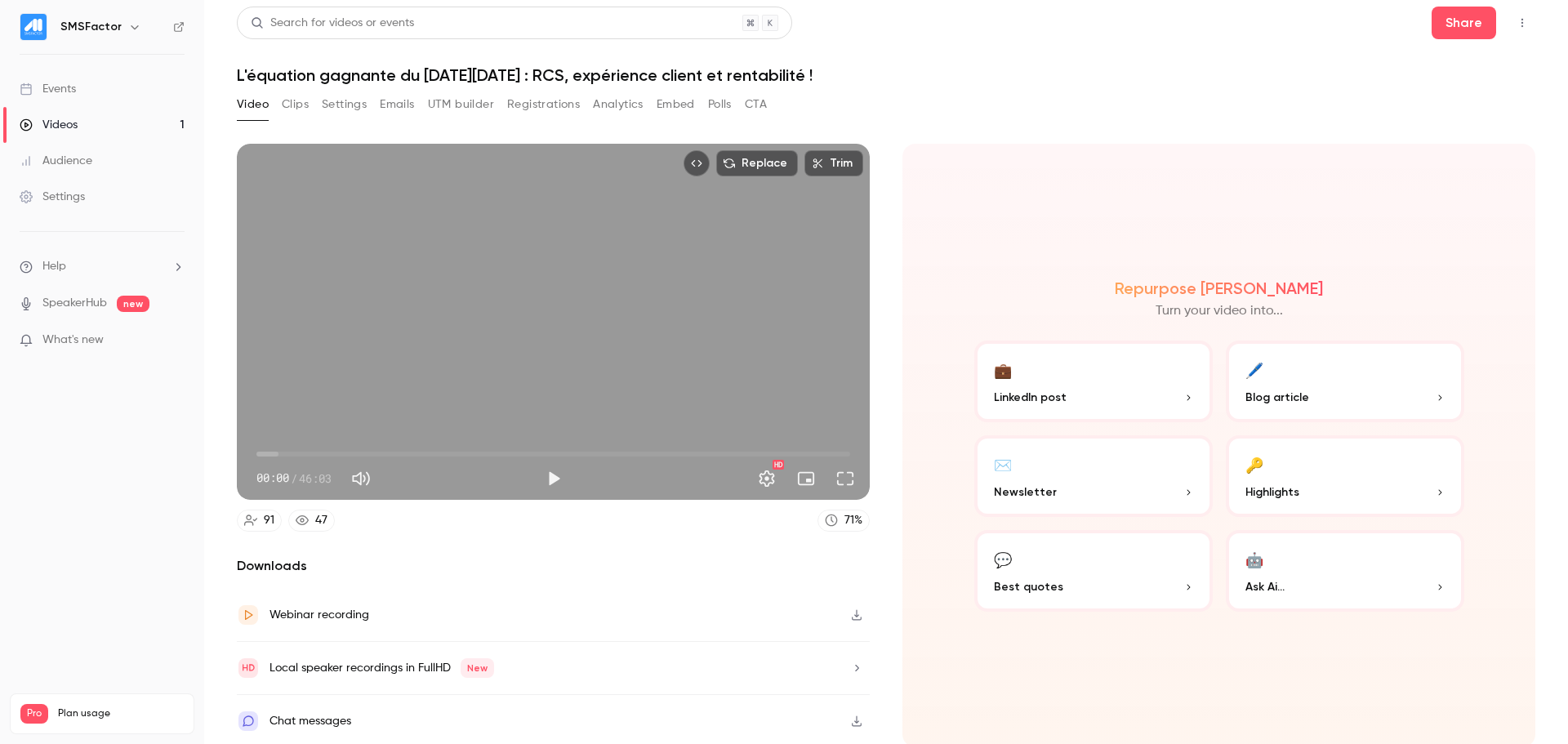
click at [65, 121] on div "Videos" at bounding box center [47, 125] width 58 height 16
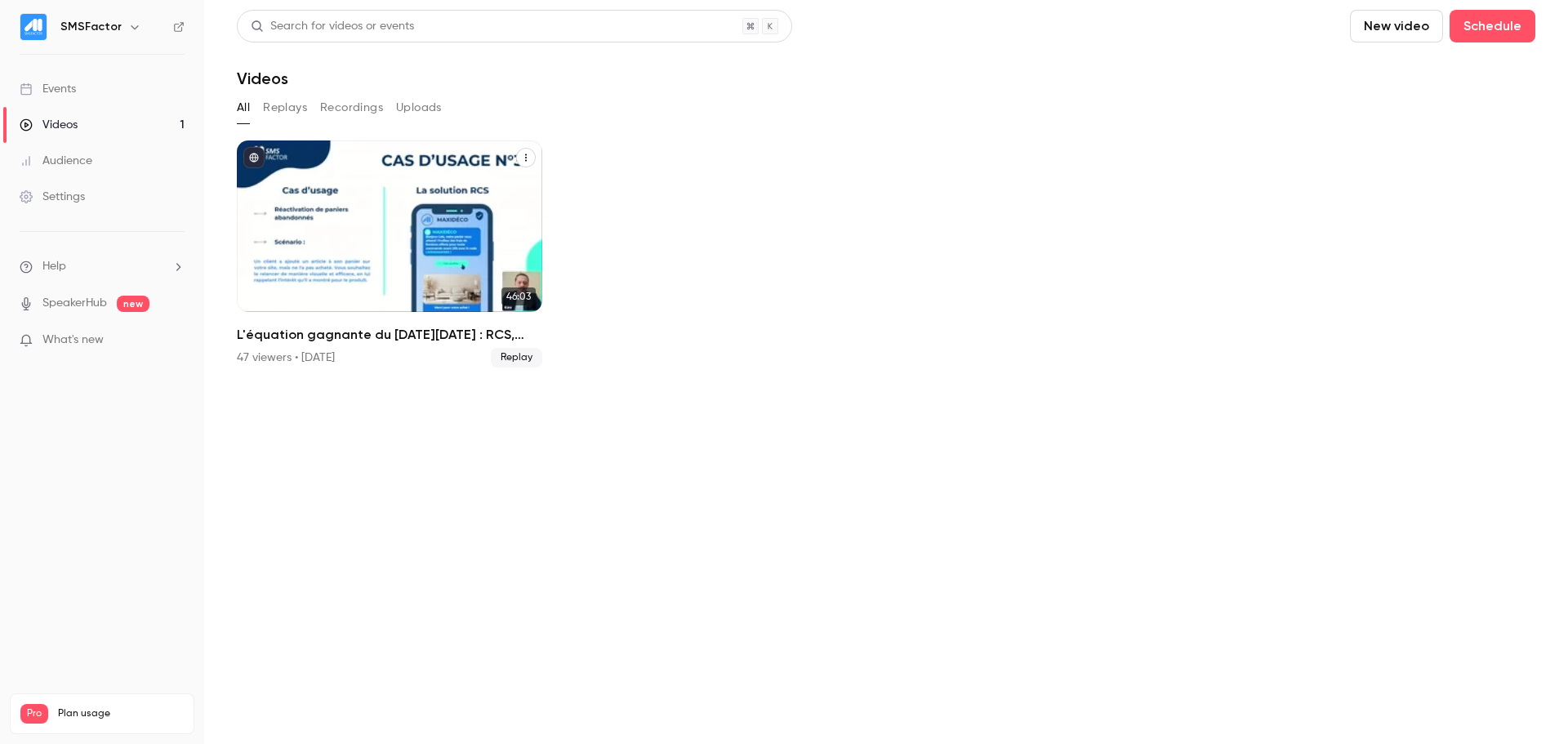
click at [524, 156] on icon "L'équation gagnante du Black Friday : RCS, expérience client et rentabilité !" at bounding box center [526, 157] width 10 height 10
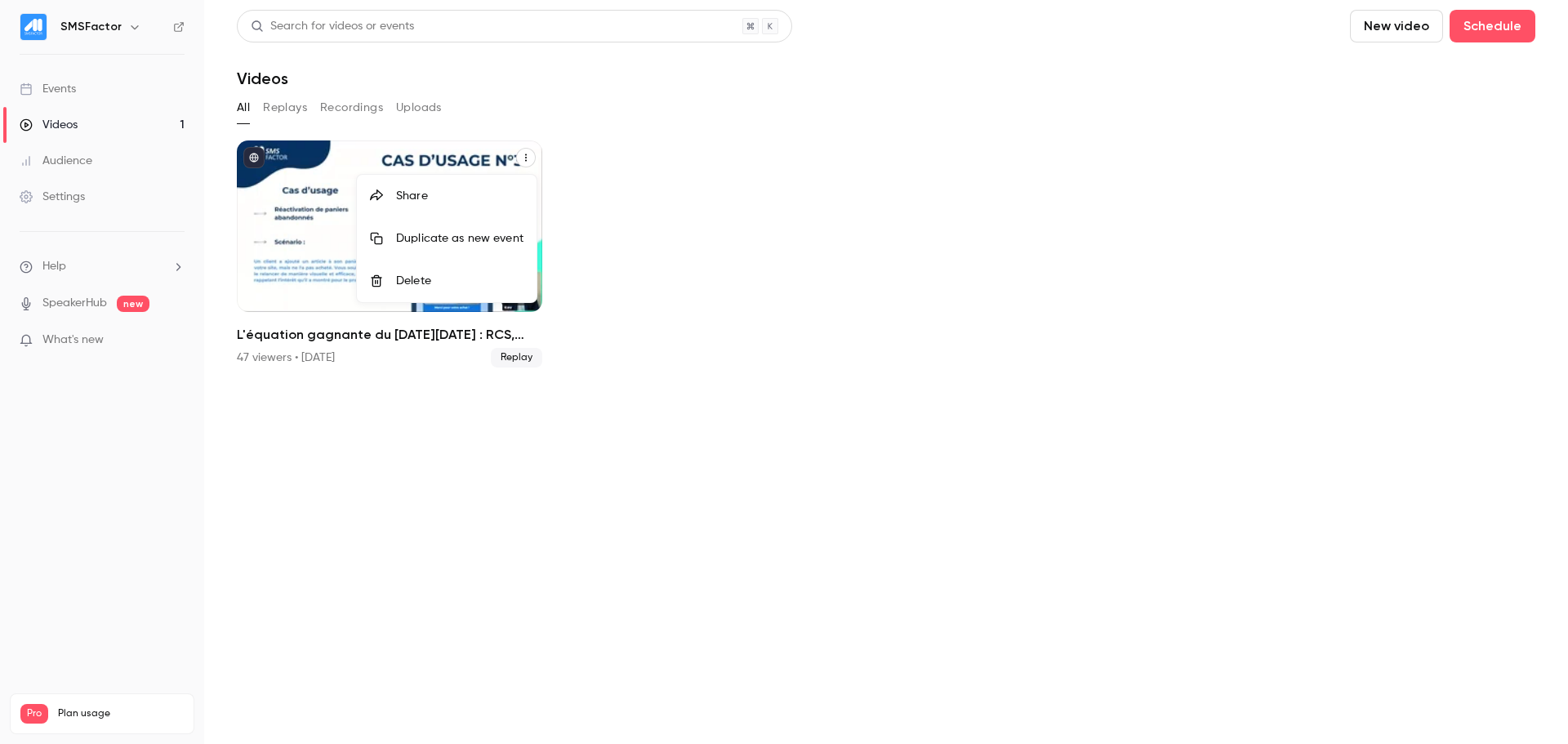
click at [663, 212] on div at bounding box center [784, 372] width 1568 height 744
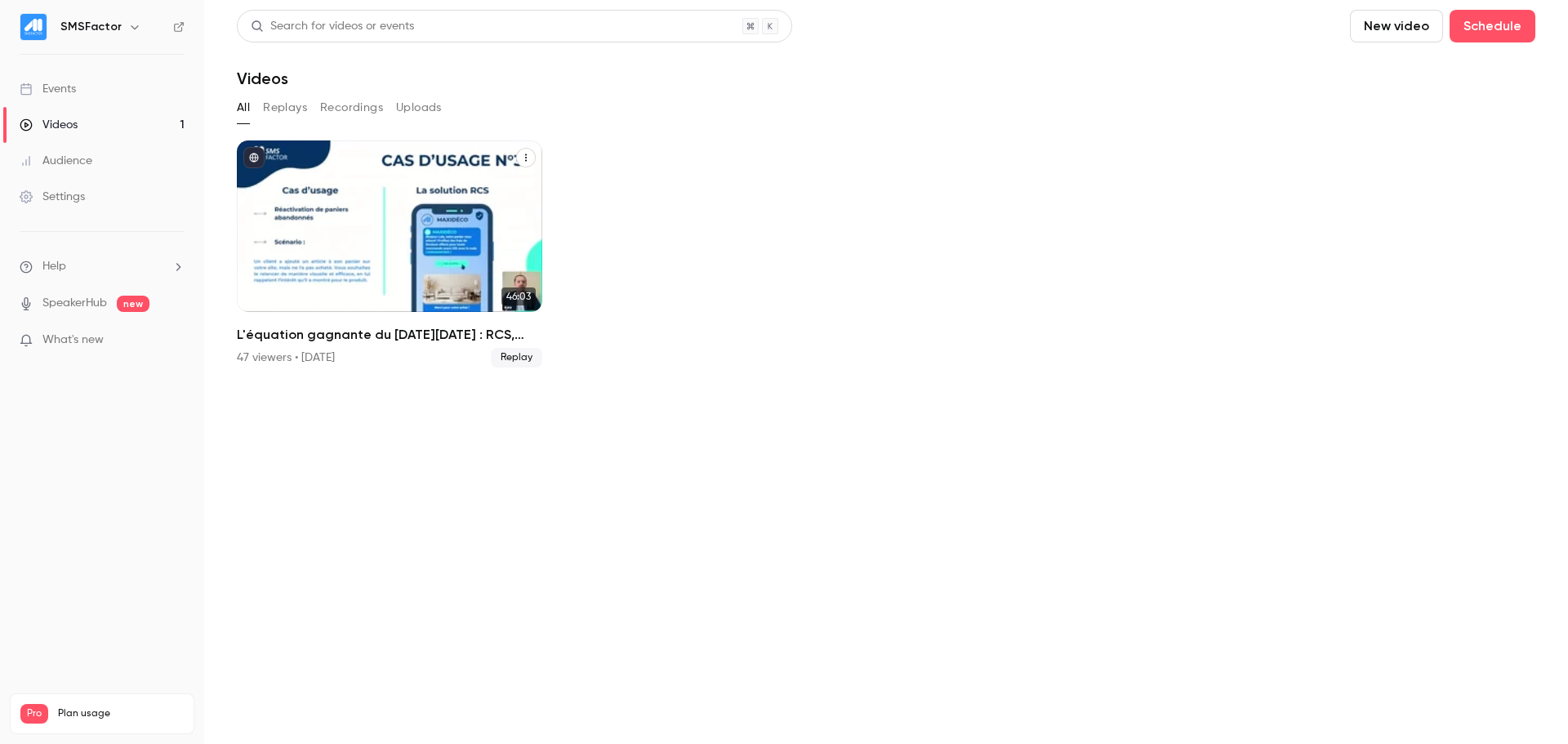
click at [462, 267] on div "L'équation gagnante du Black Friday : RCS, expérience client et rentabilité !" at bounding box center [389, 226] width 305 height 172
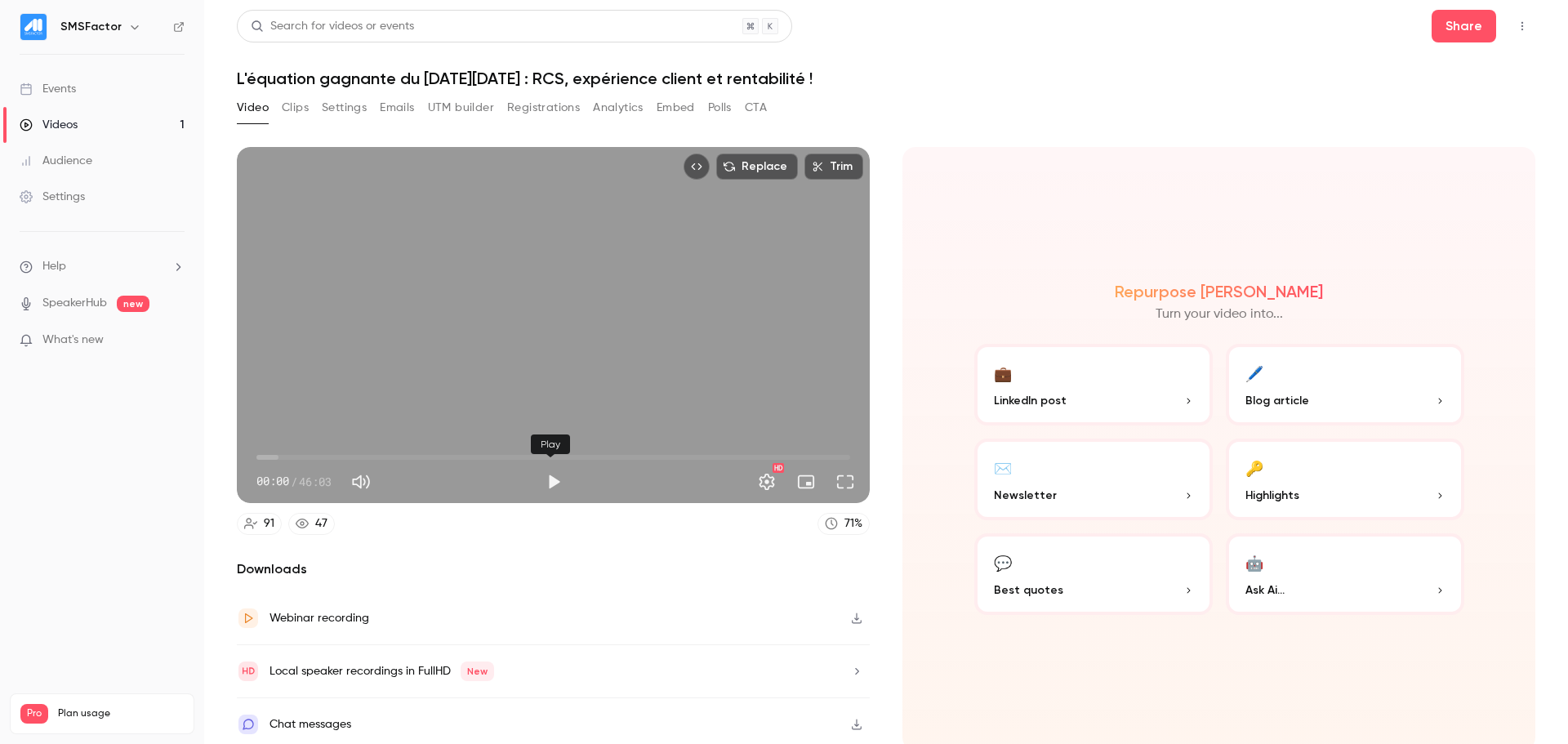
click at [555, 476] on button "Play" at bounding box center [553, 482] width 33 height 33
click at [585, 444] on span "25:47" at bounding box center [553, 456] width 594 height 26
click at [554, 448] on span "25:49" at bounding box center [553, 456] width 594 height 26
click at [537, 448] on span "22:01" at bounding box center [553, 456] width 594 height 26
click at [547, 455] on span "22:43" at bounding box center [549, 456] width 5 height 5
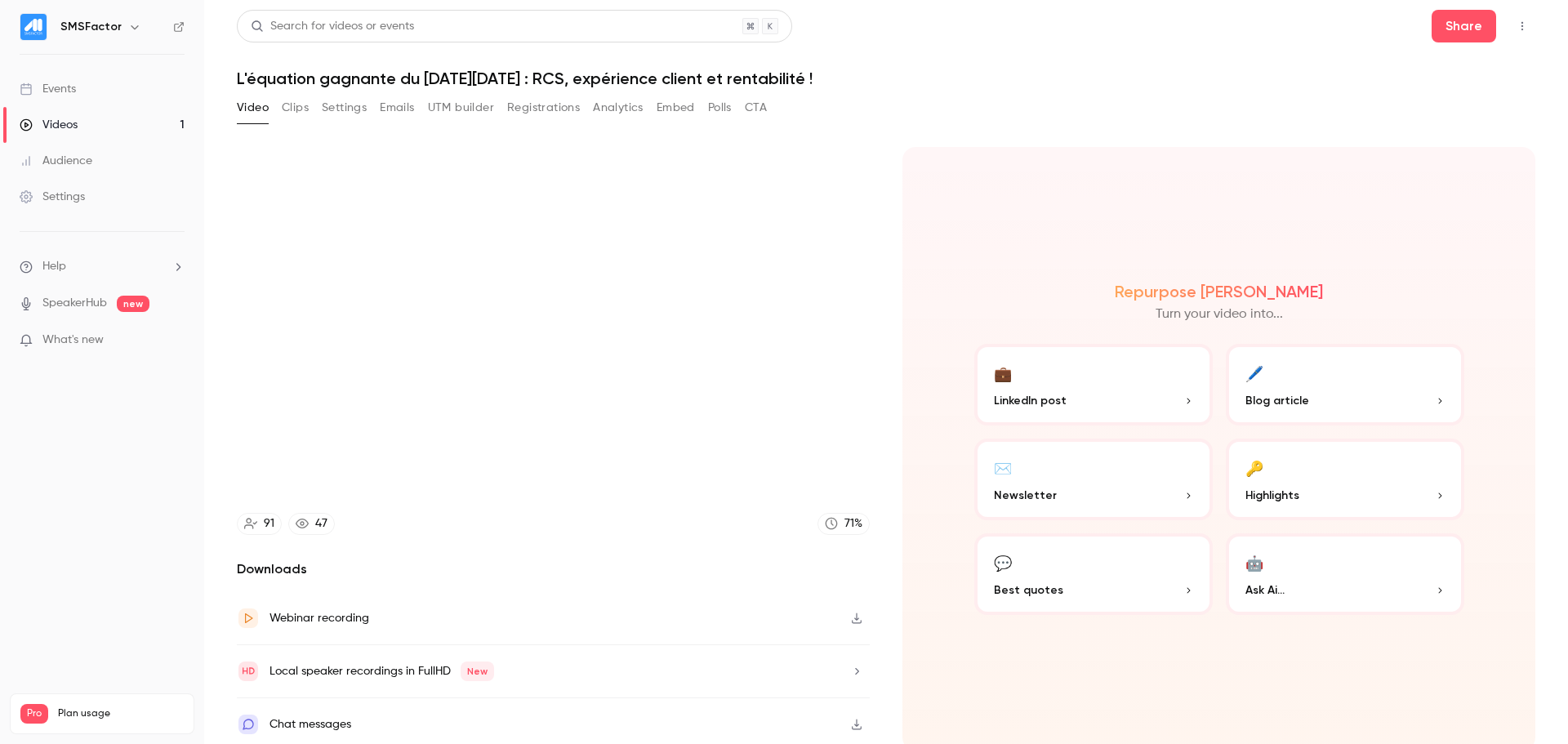
scroll to position [4, 0]
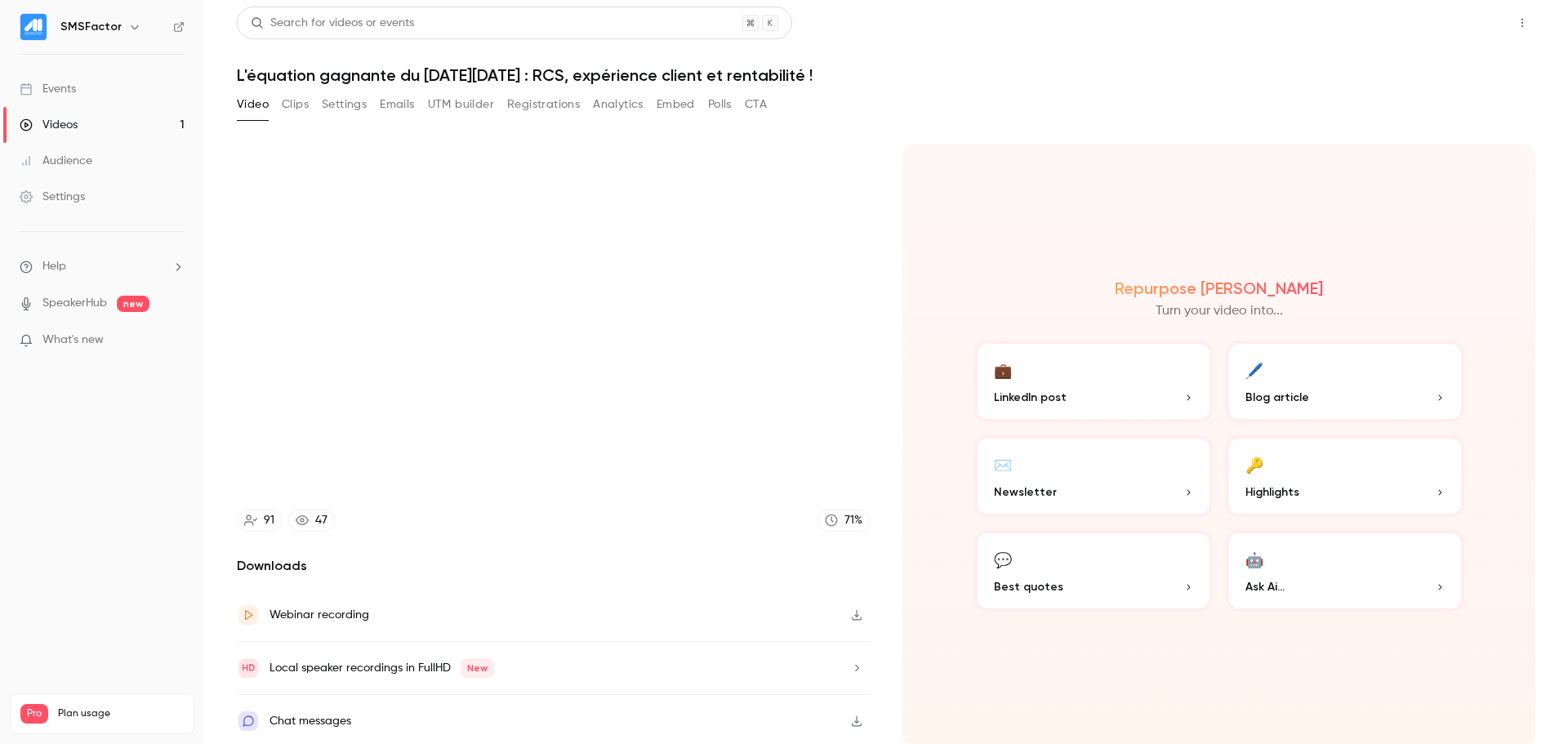
type input "******"
click at [1450, 22] on button "Share" at bounding box center [1464, 23] width 65 height 33
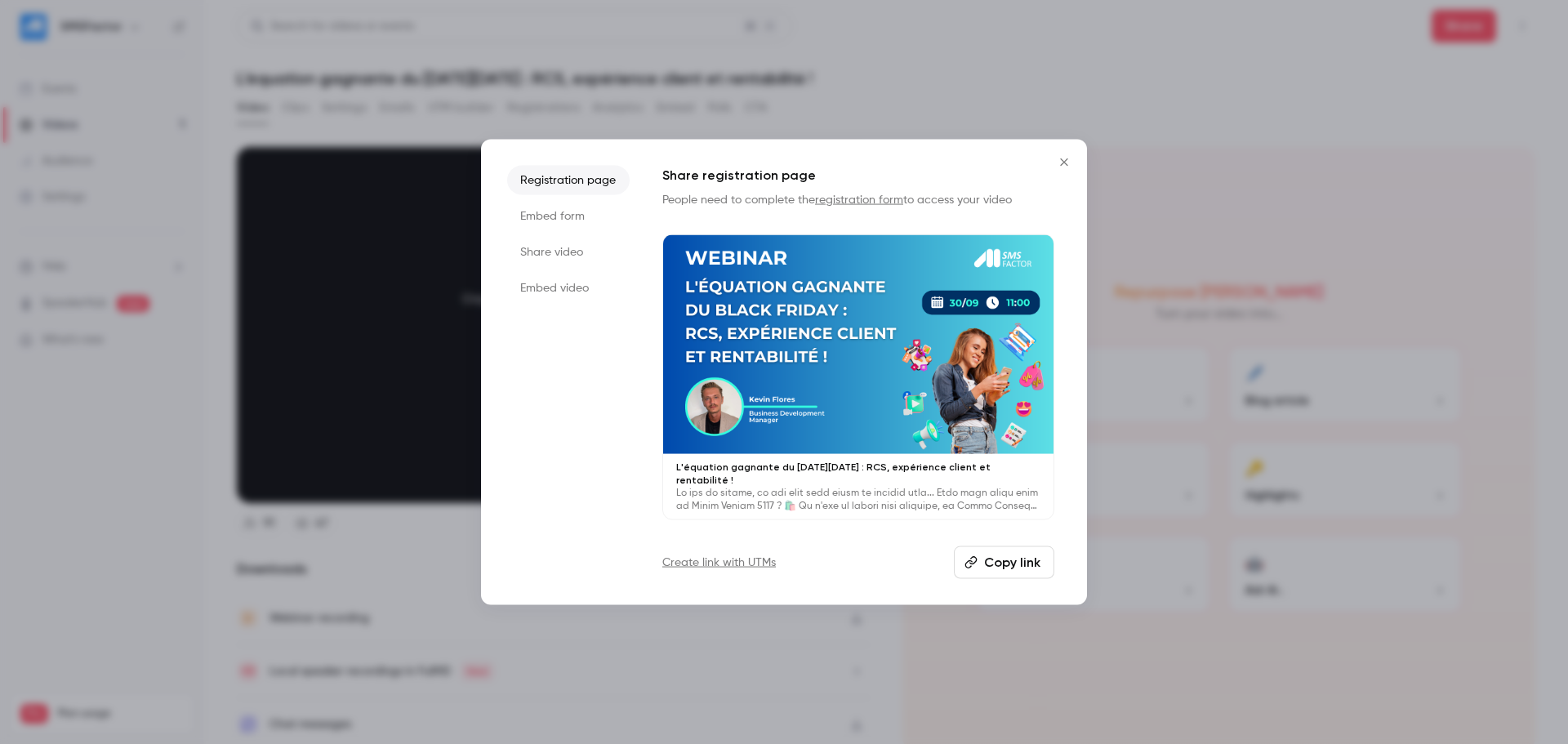
click at [995, 550] on button "Copy link" at bounding box center [1004, 562] width 100 height 33
click at [1227, 73] on div at bounding box center [784, 372] width 1568 height 744
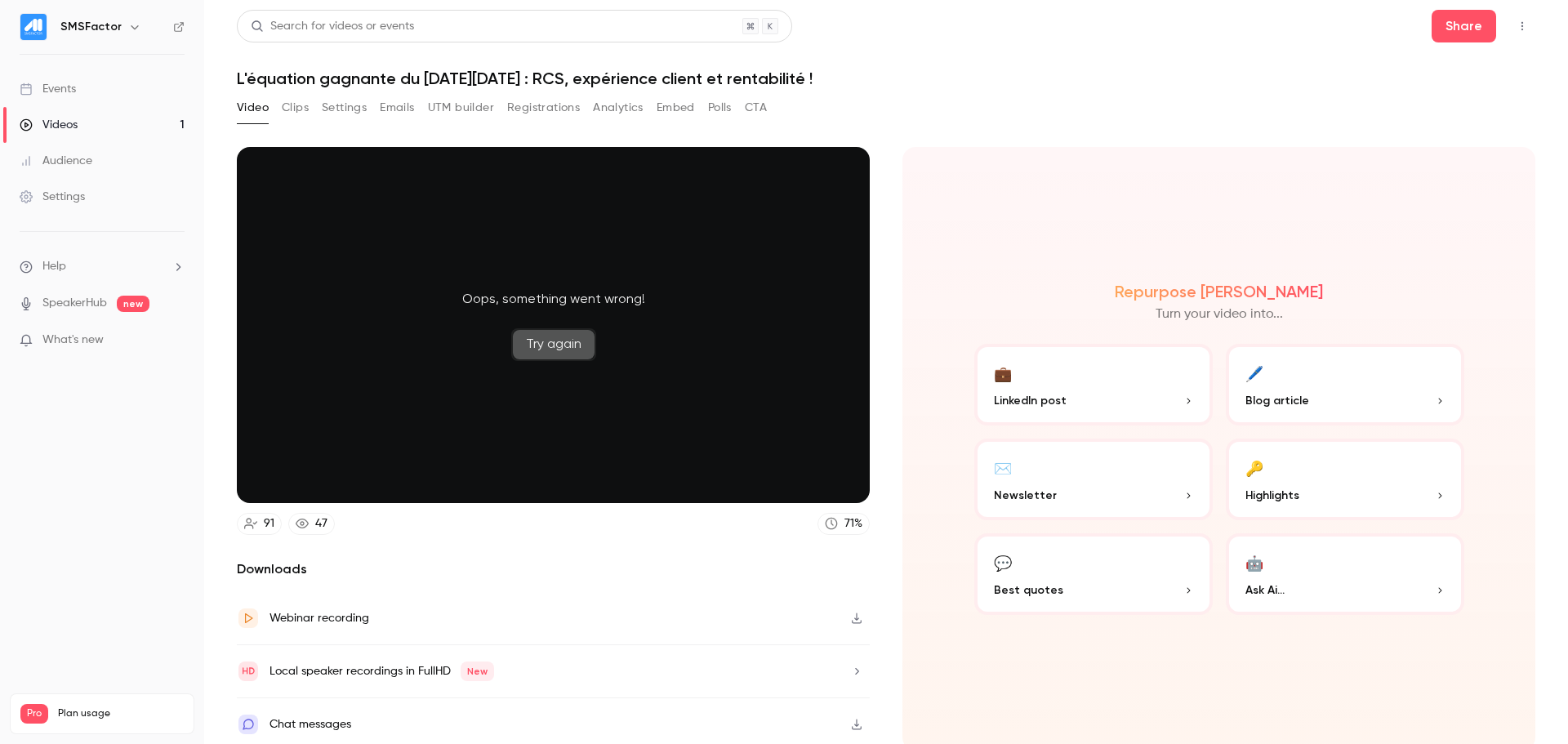
click at [560, 340] on button "Try again" at bounding box center [553, 344] width 85 height 33
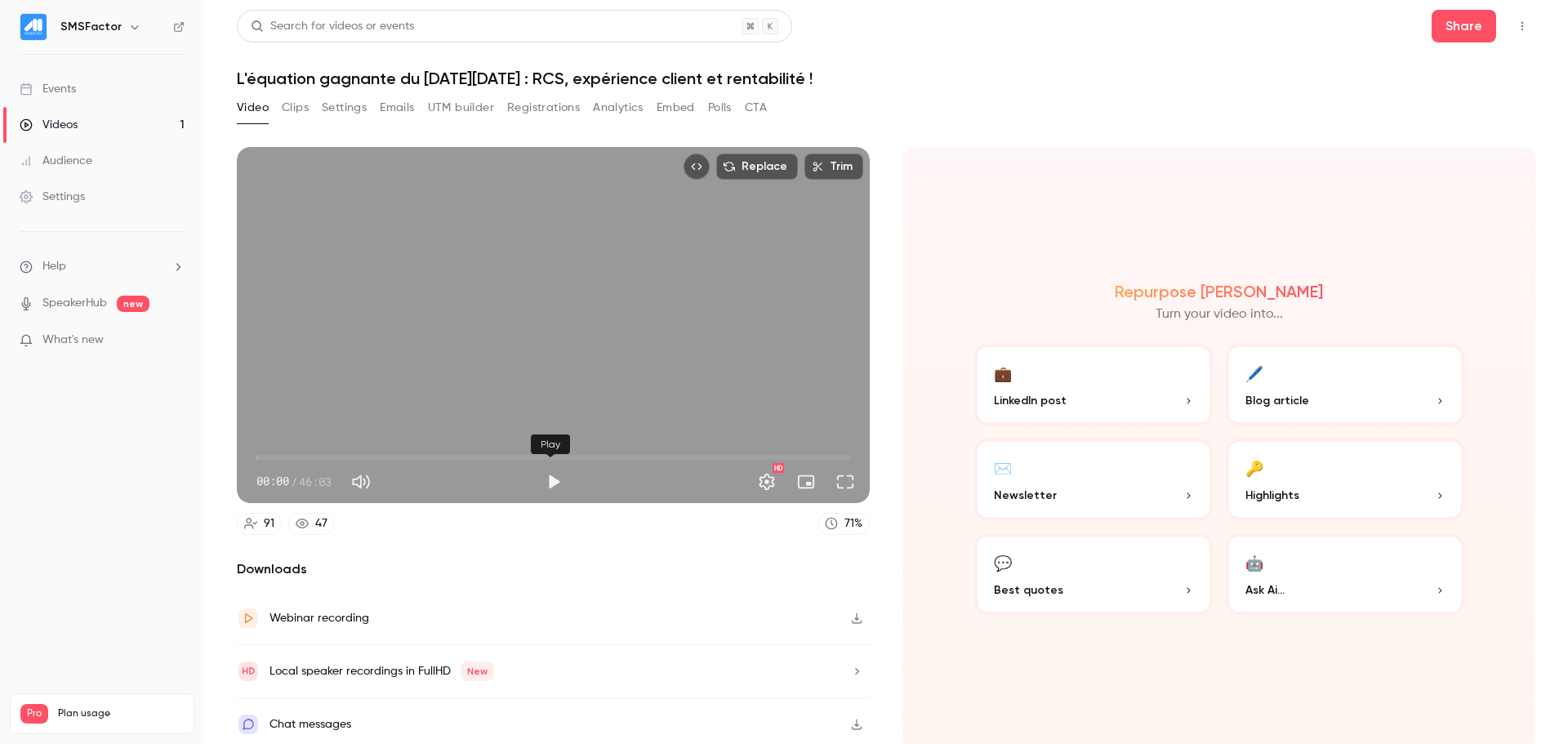
click at [544, 473] on button "Play" at bounding box center [553, 482] width 33 height 33
click at [702, 445] on span "00:00" at bounding box center [553, 456] width 594 height 26
click at [617, 448] on span "34:58" at bounding box center [553, 456] width 594 height 26
click at [626, 448] on span "28:59" at bounding box center [553, 456] width 594 height 26
click at [616, 452] on span "28:10" at bounding box center [553, 456] width 594 height 26
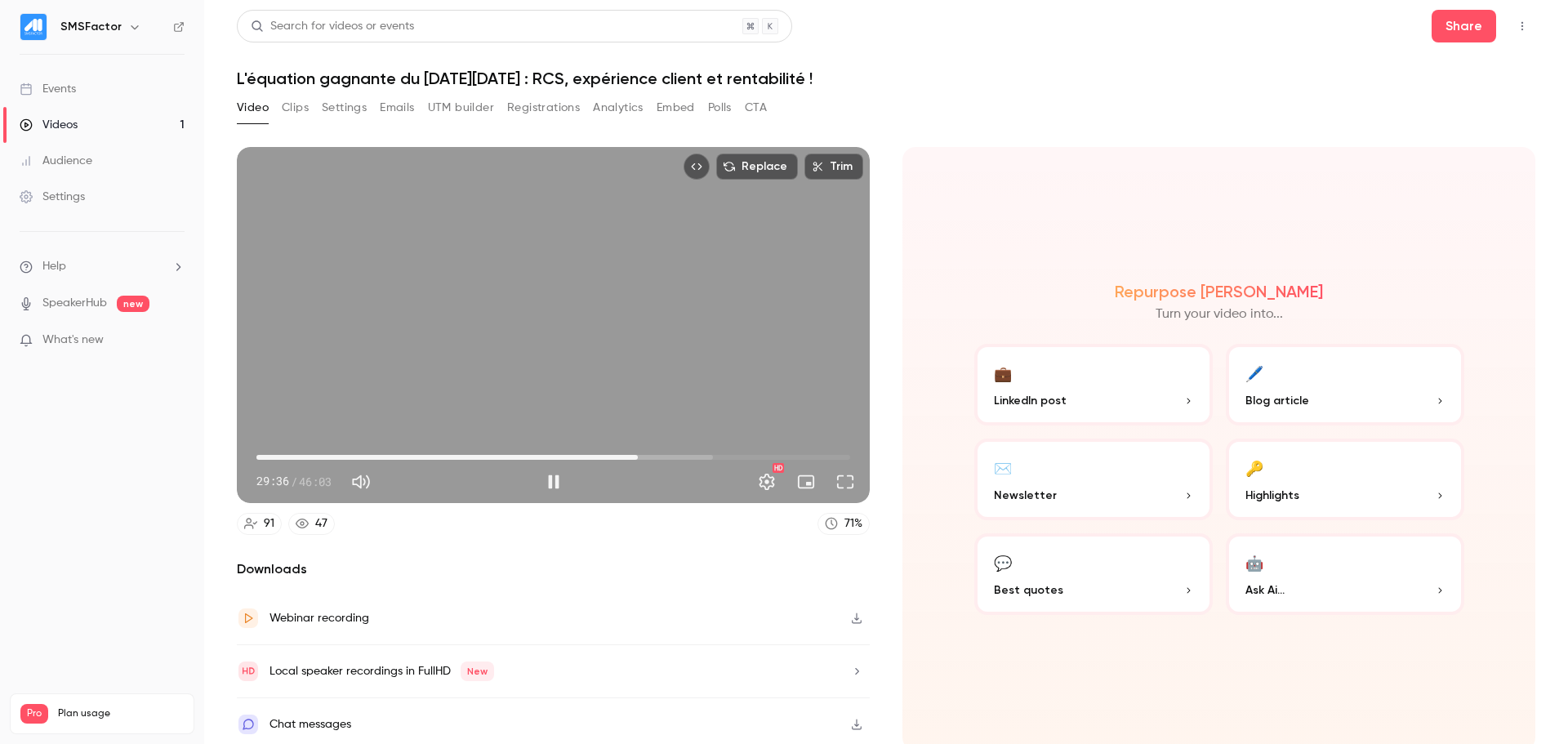
click at [520, 397] on div "Replace Trim 29:36 29:36 / 46:03 HD" at bounding box center [552, 325] width 633 height 356
click at [526, 364] on div "Replace Trim 29:37 29:37 / 46:03 HD" at bounding box center [552, 325] width 633 height 356
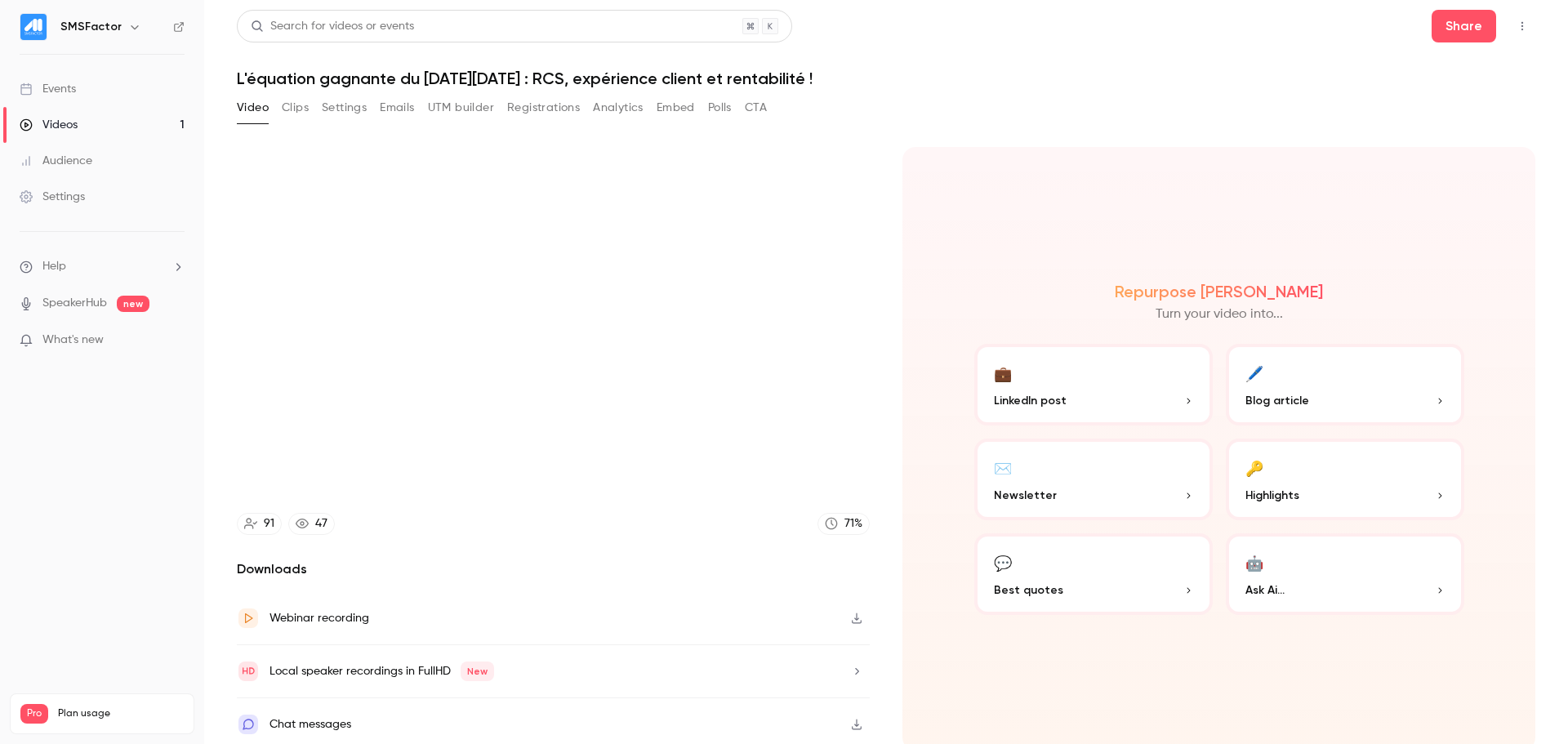
click at [526, 364] on video at bounding box center [552, 325] width 633 height 356
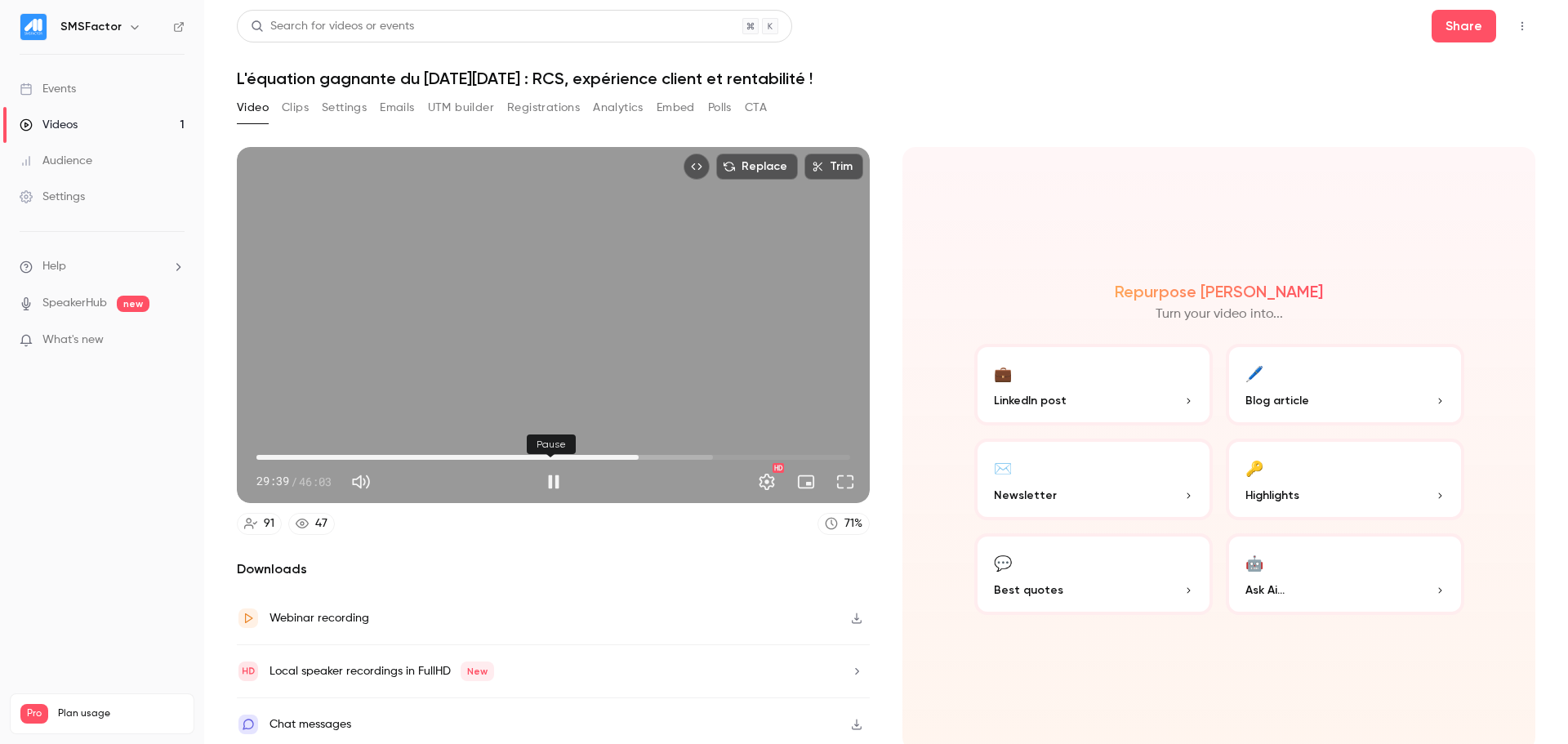
click at [552, 477] on button "Pause" at bounding box center [553, 482] width 33 height 33
click at [550, 476] on button "Play" at bounding box center [553, 482] width 33 height 33
type input "******"
click at [547, 474] on button "Pause" at bounding box center [553, 482] width 33 height 33
